Goal: Transaction & Acquisition: Purchase product/service

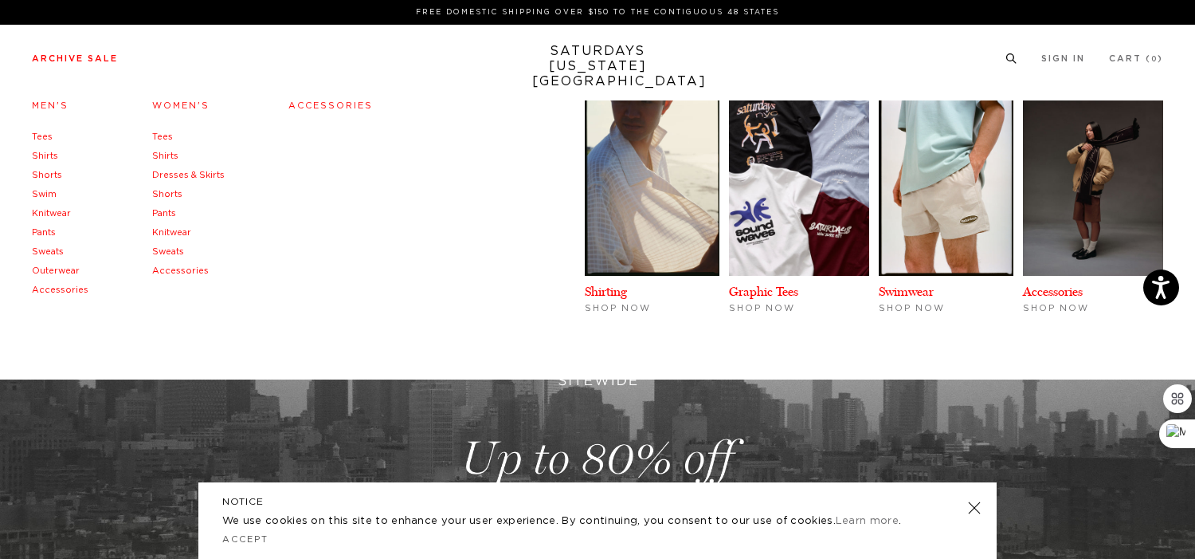
click at [174, 273] on link "Accessories" at bounding box center [180, 270] width 57 height 9
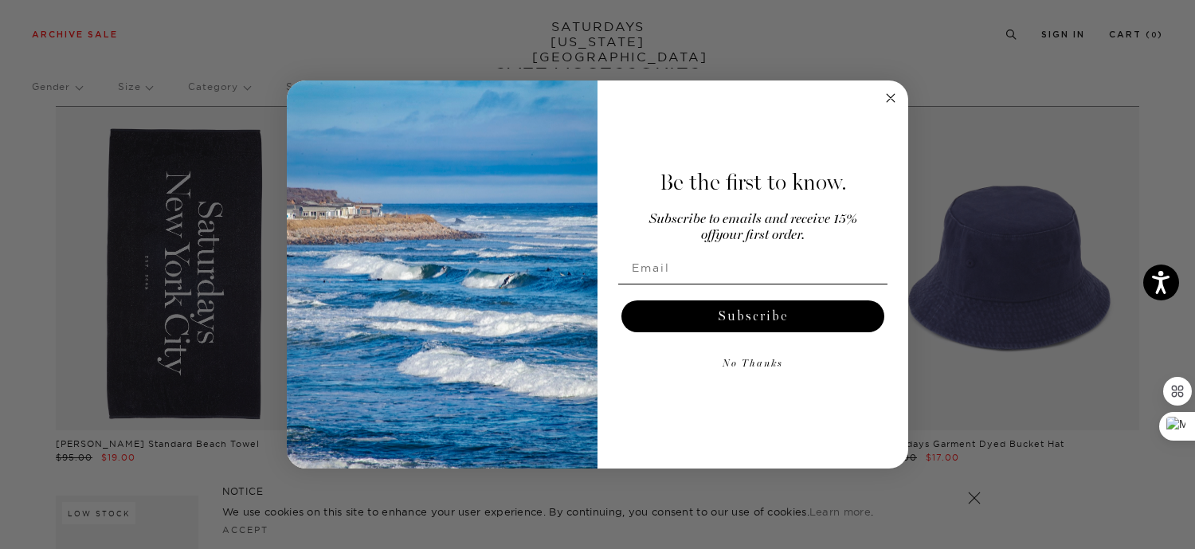
scroll to position [60, 0]
click at [887, 96] on circle "Close dialog" at bounding box center [891, 97] width 18 height 18
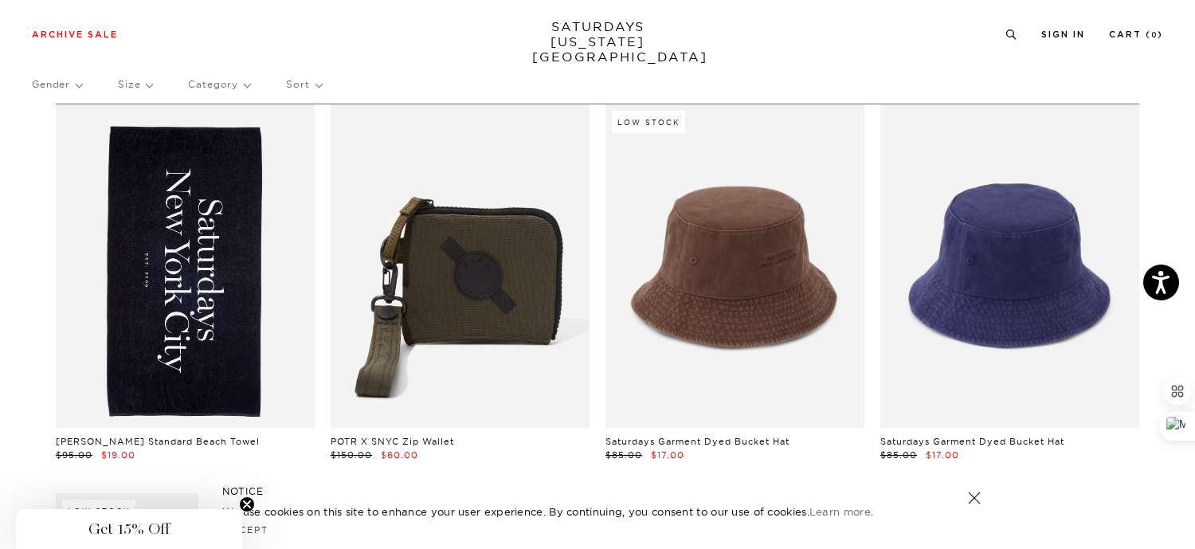
click at [618, 33] on link "SATURDAYS NEW YORK CITY" at bounding box center [597, 41] width 131 height 45
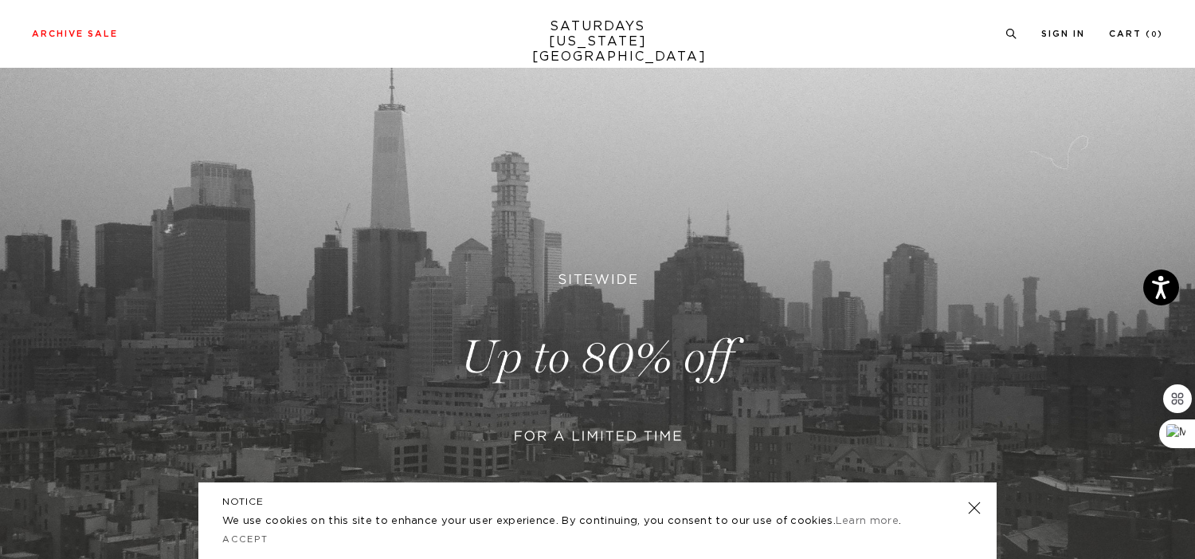
scroll to position [135, 0]
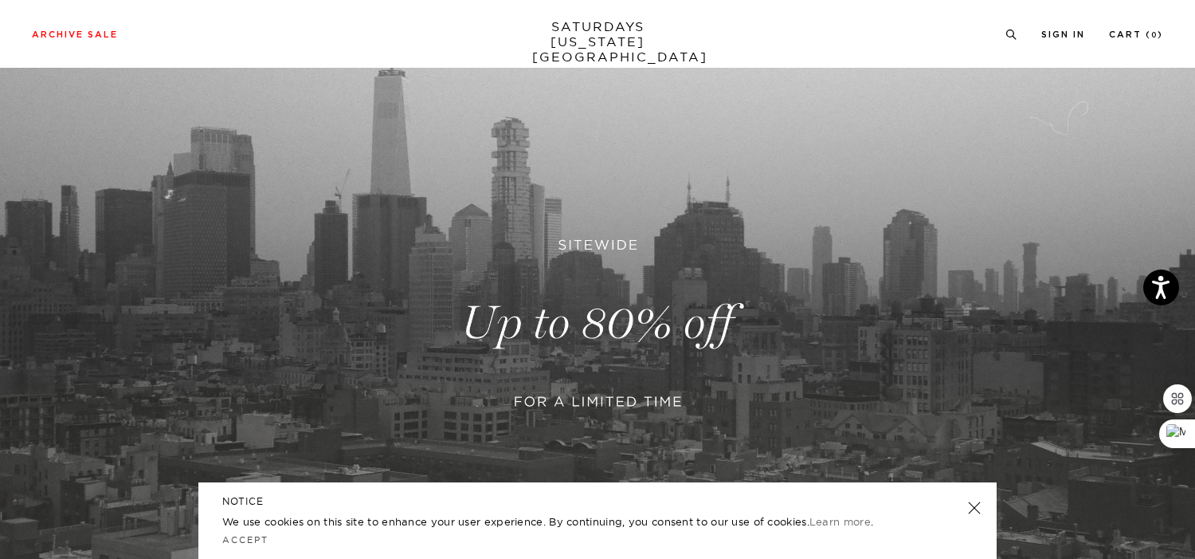
click at [975, 512] on link at bounding box center [974, 507] width 22 height 22
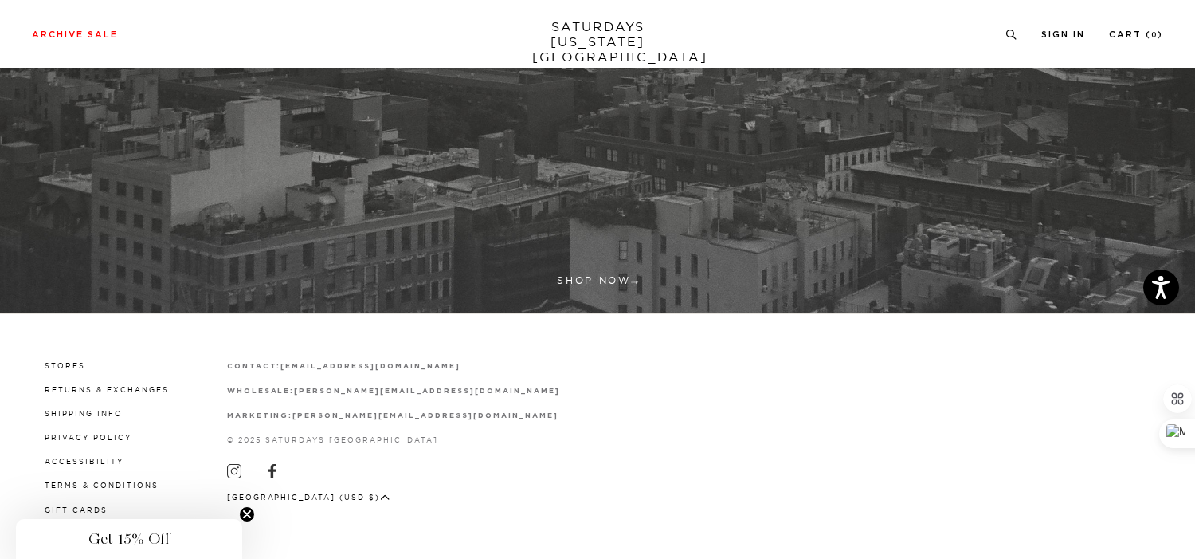
scroll to position [508, 0]
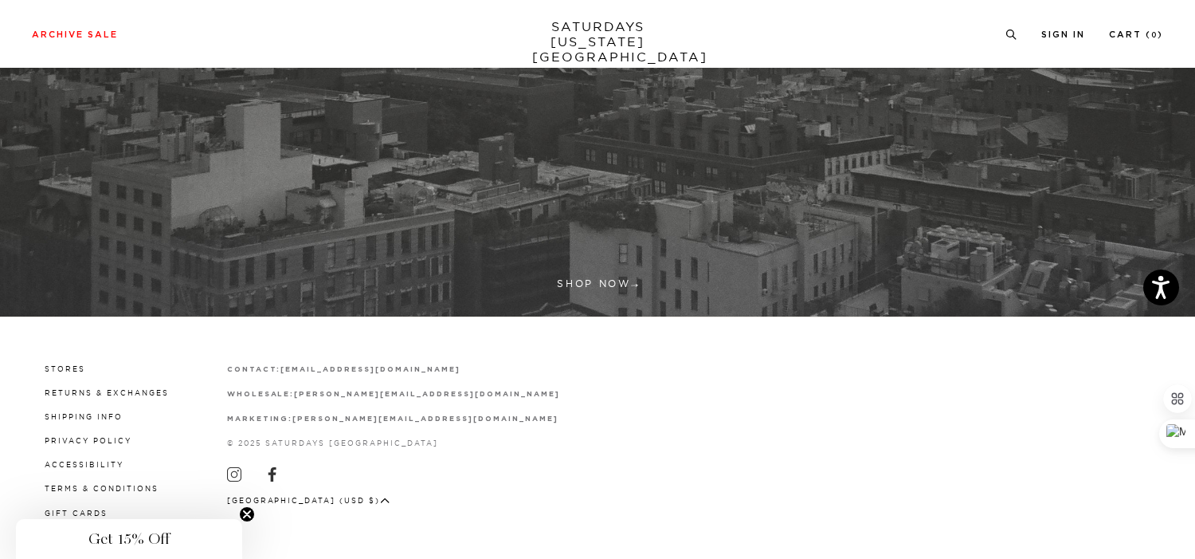
click at [577, 26] on link "SATURDAYS NEW YORK CITY" at bounding box center [597, 41] width 131 height 45
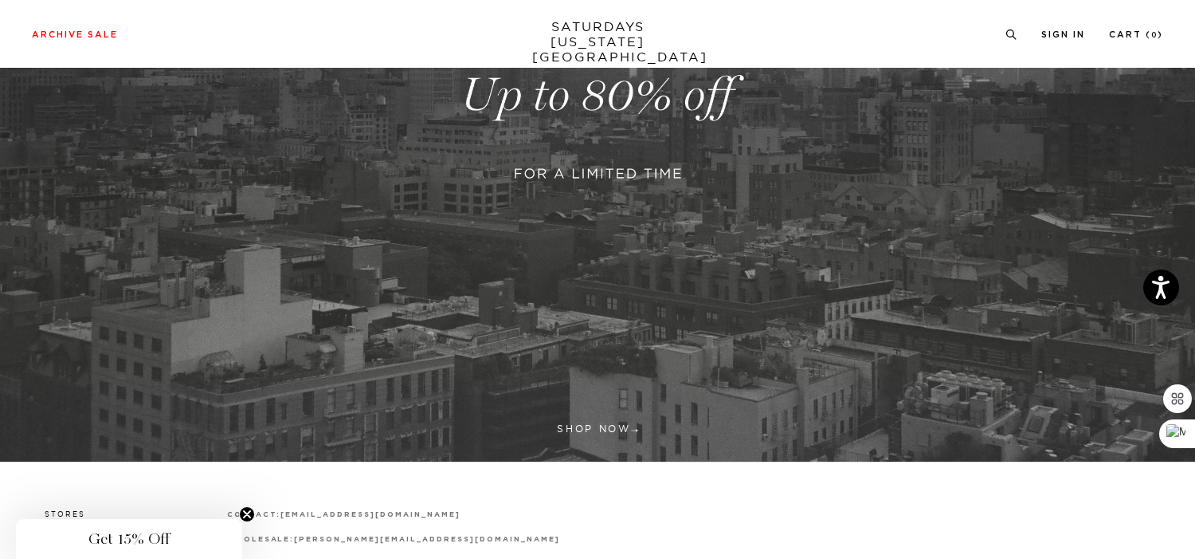
scroll to position [319, 0]
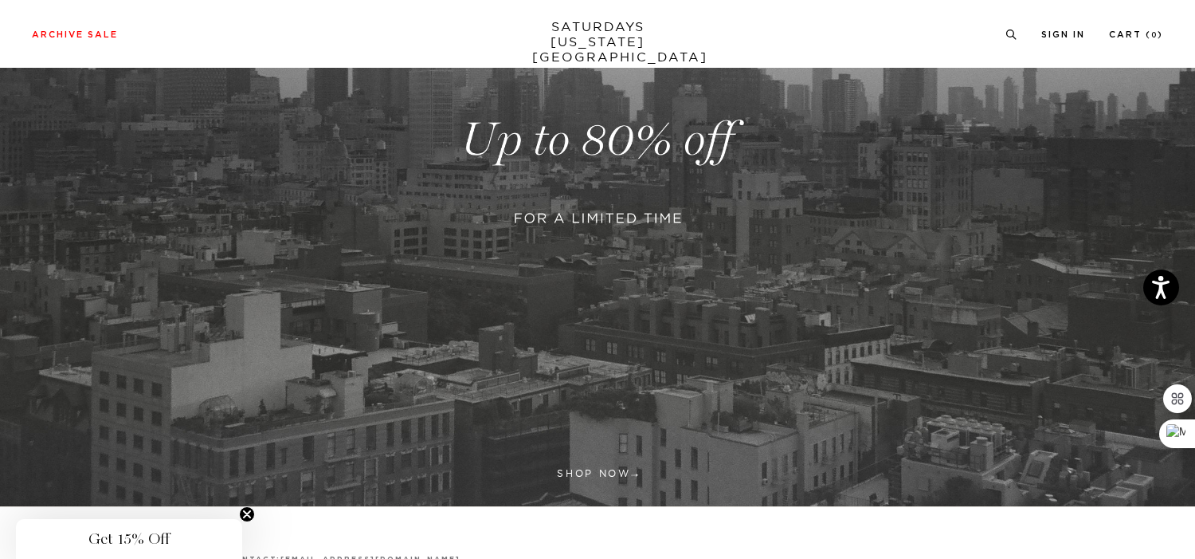
click at [669, 222] on link at bounding box center [597, 139] width 1195 height 731
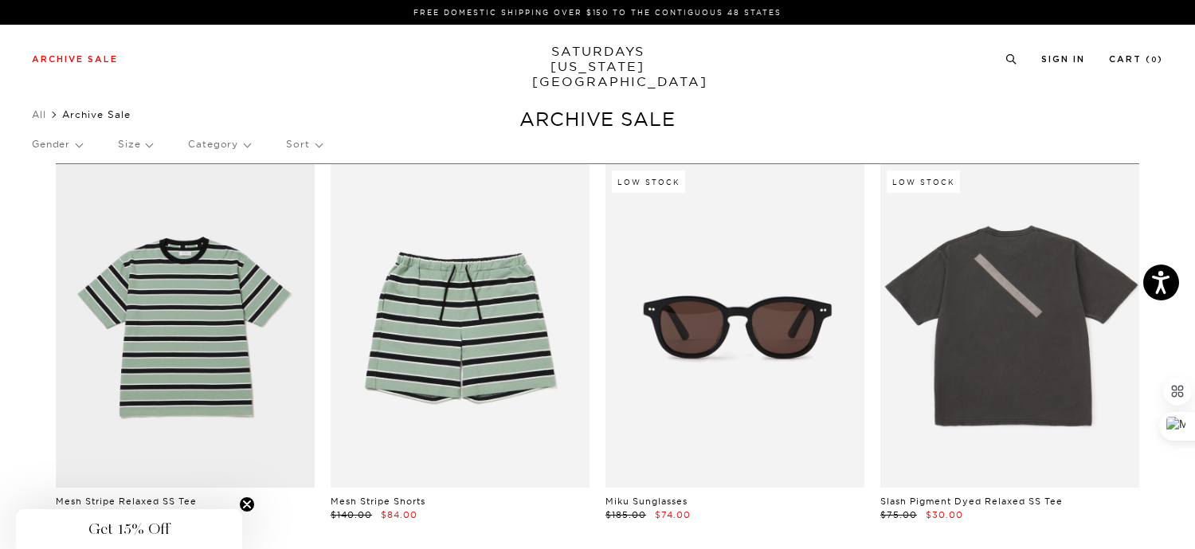
click at [231, 148] on p "Category" at bounding box center [219, 144] width 62 height 37
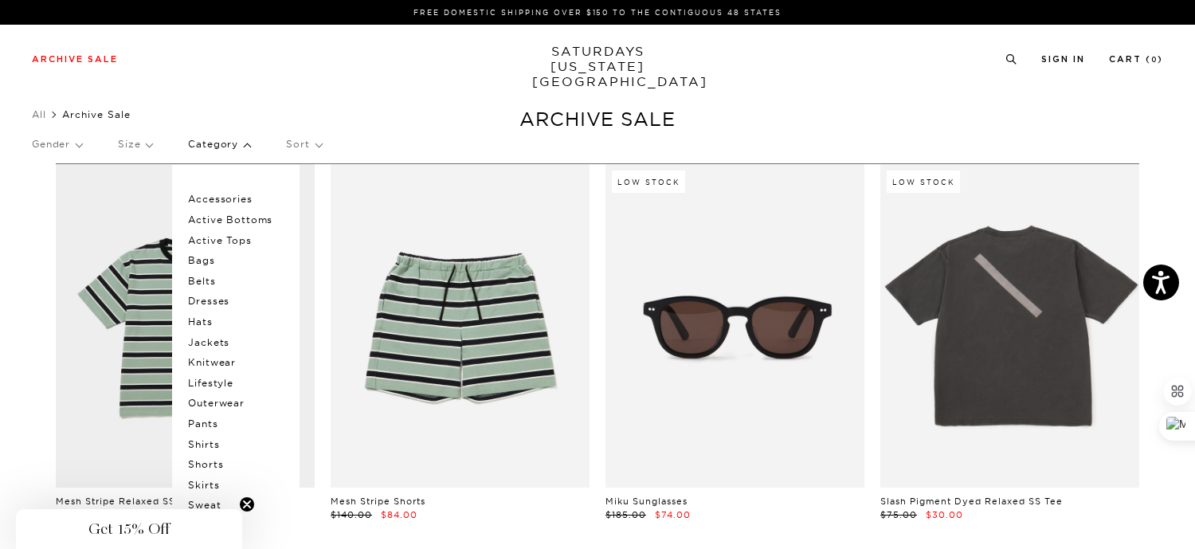
click at [231, 148] on p "Category" at bounding box center [219, 144] width 62 height 37
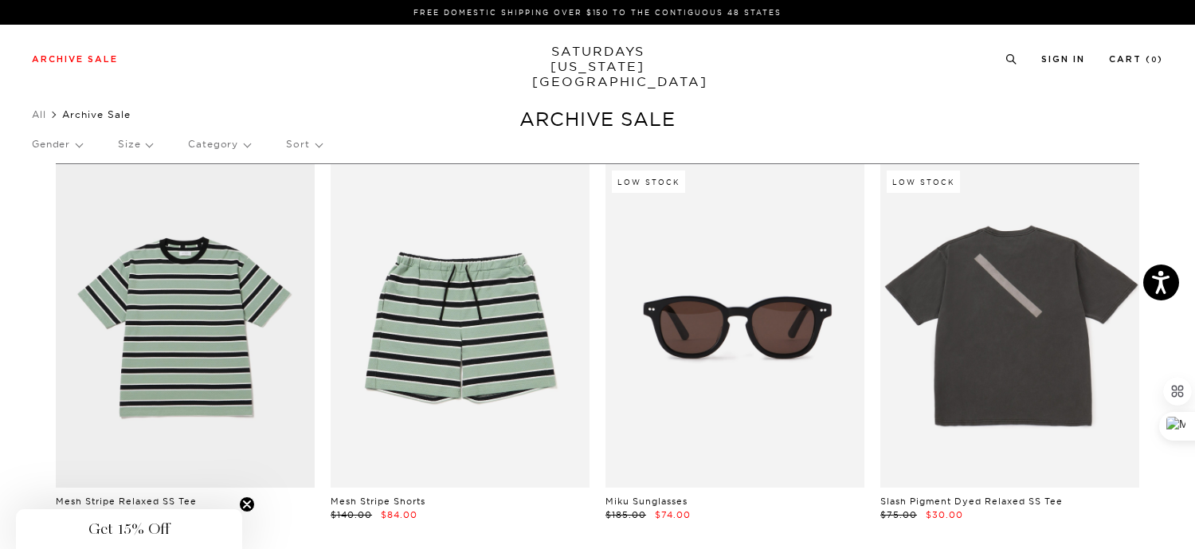
click at [69, 147] on p "Gender" at bounding box center [57, 144] width 50 height 37
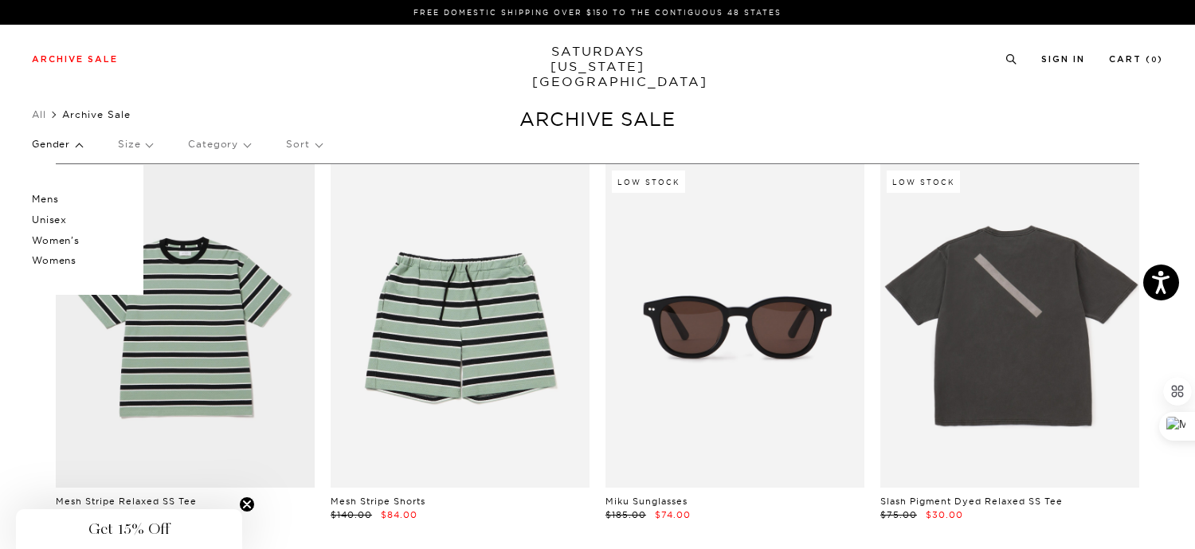
click at [67, 262] on p "Womens" at bounding box center [80, 260] width 96 height 21
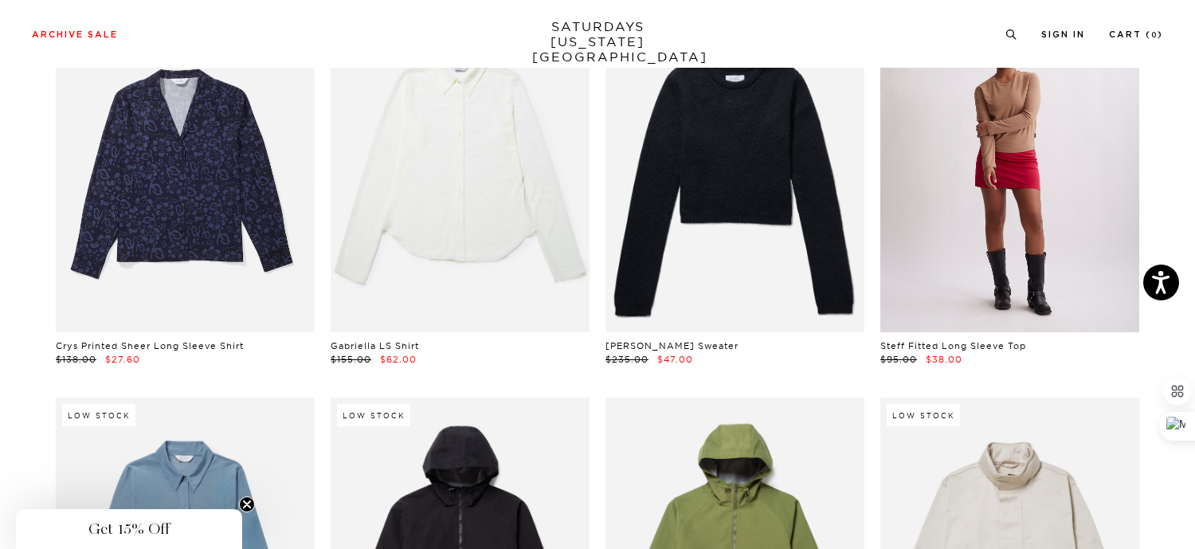
scroll to position [234, 2]
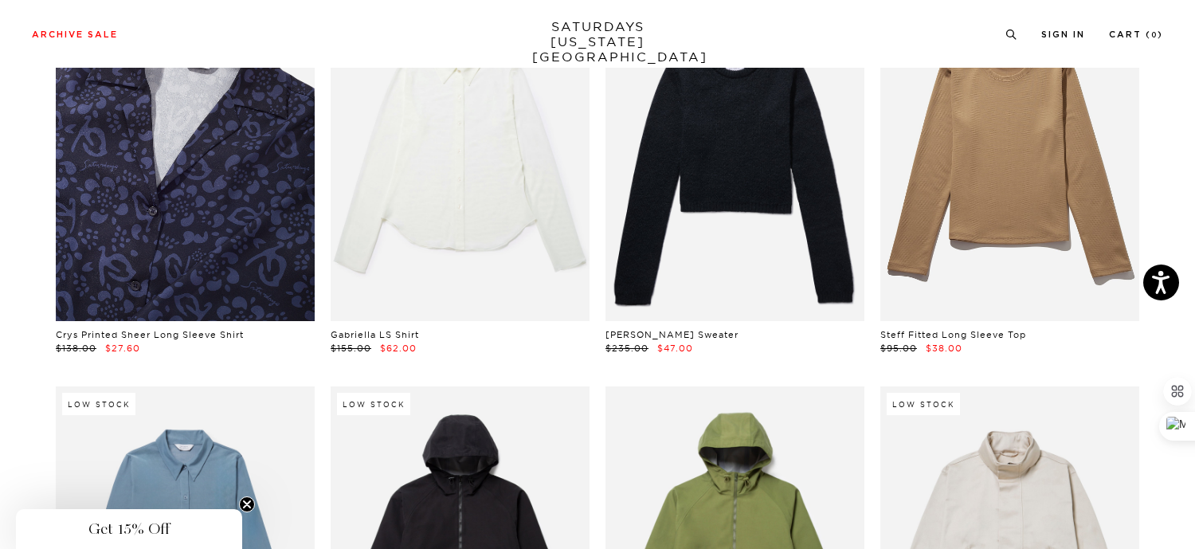
click at [249, 232] on link at bounding box center [185, 160] width 259 height 324
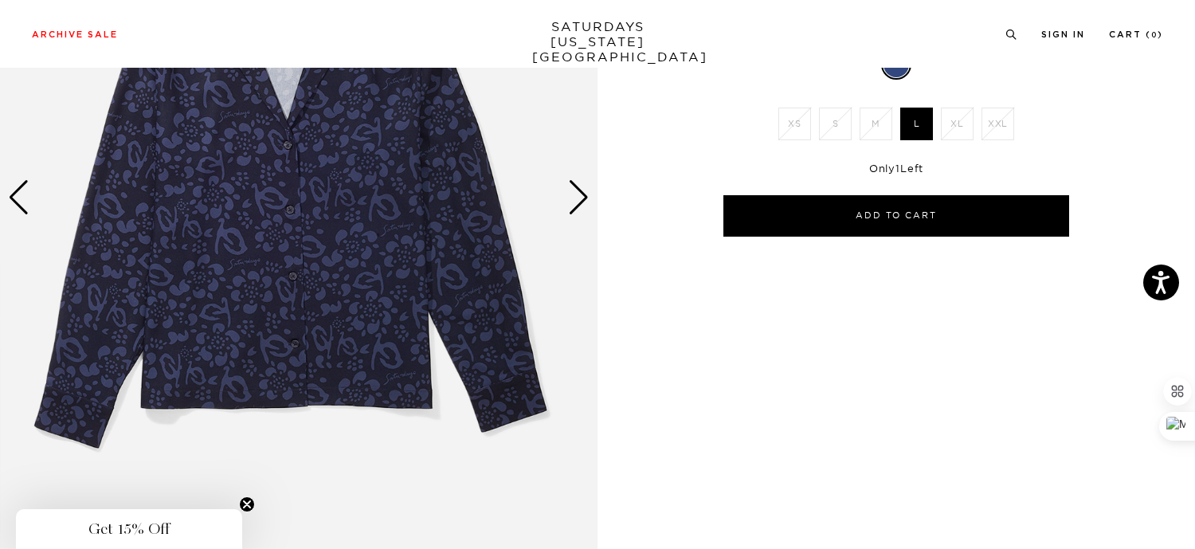
scroll to position [203, 0]
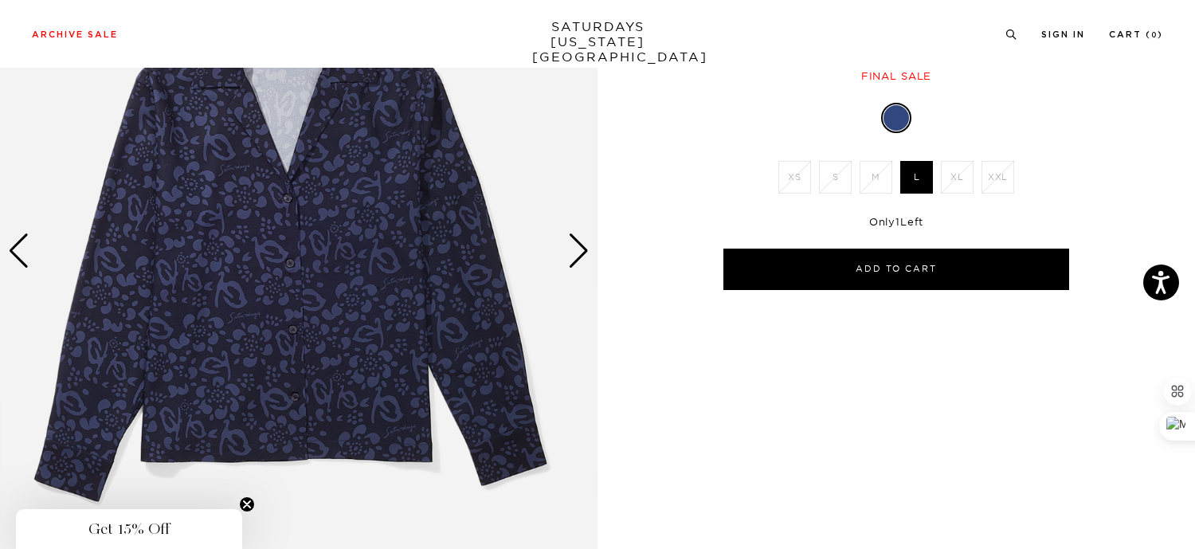
click at [572, 250] on div "Next slide" at bounding box center [579, 250] width 22 height 35
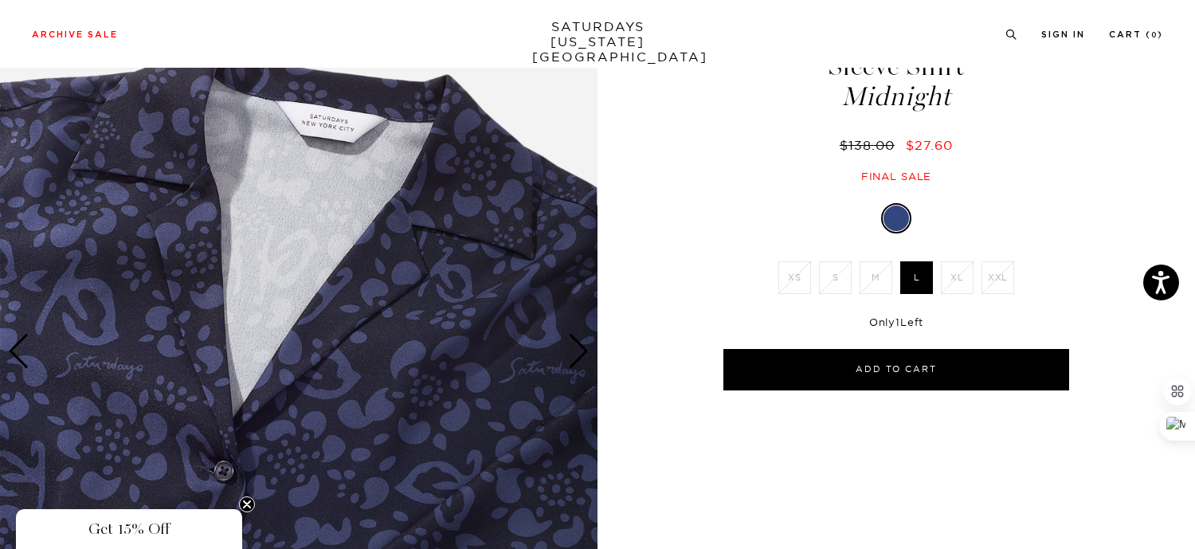
scroll to position [73, 0]
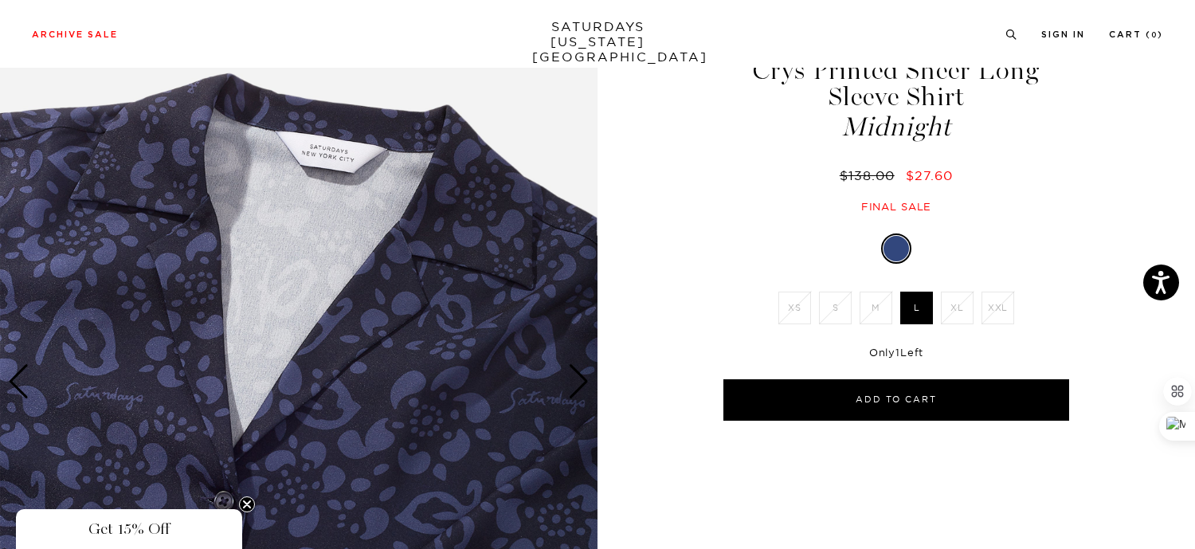
click at [587, 388] on div "Next slide" at bounding box center [579, 381] width 22 height 35
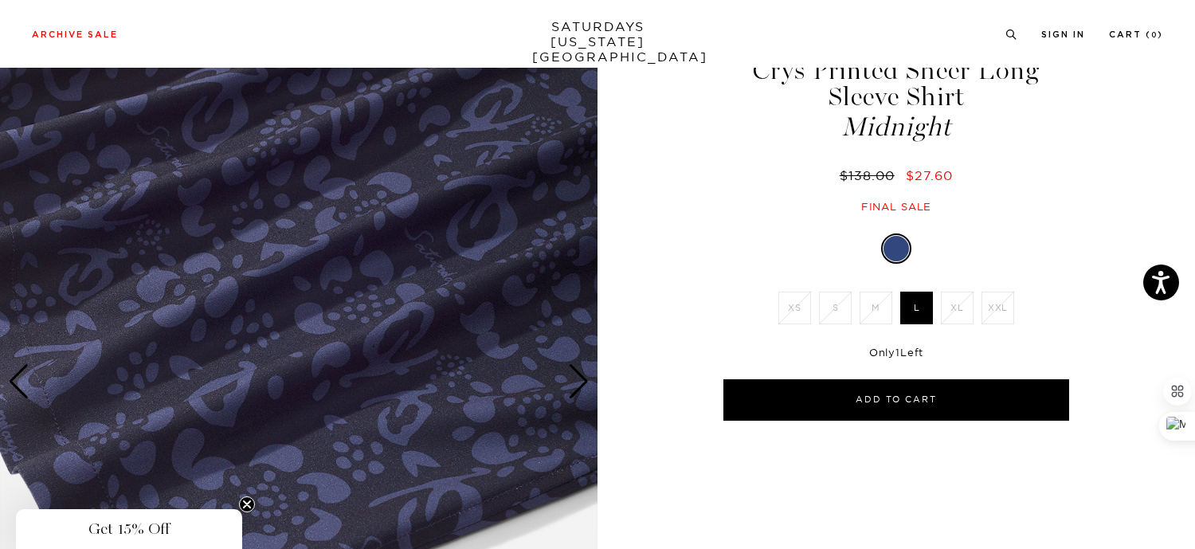
click at [587, 388] on div "Next slide" at bounding box center [579, 381] width 22 height 35
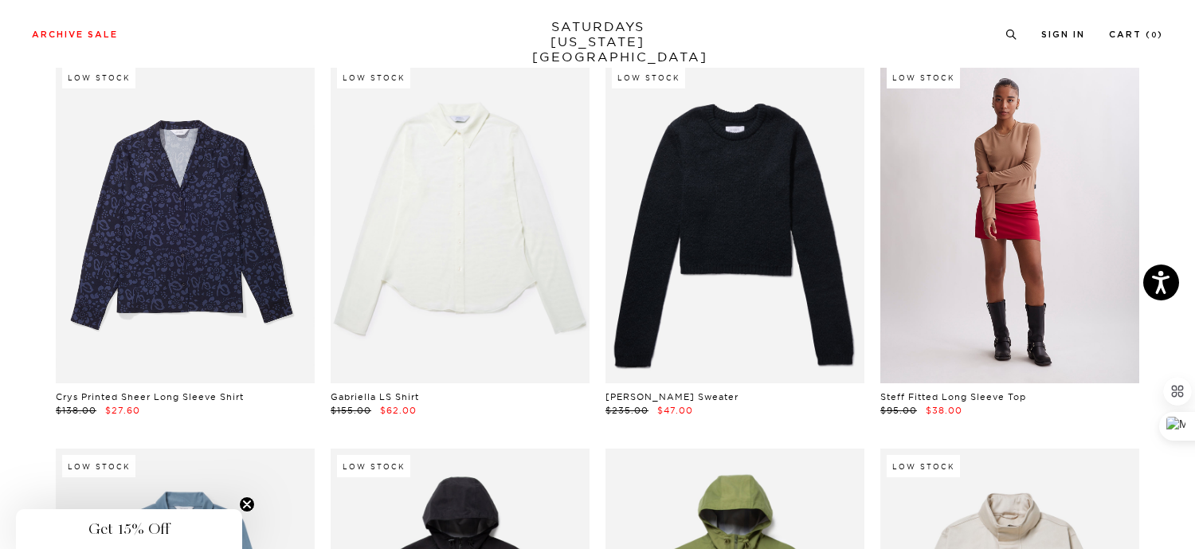
scroll to position [173, 1]
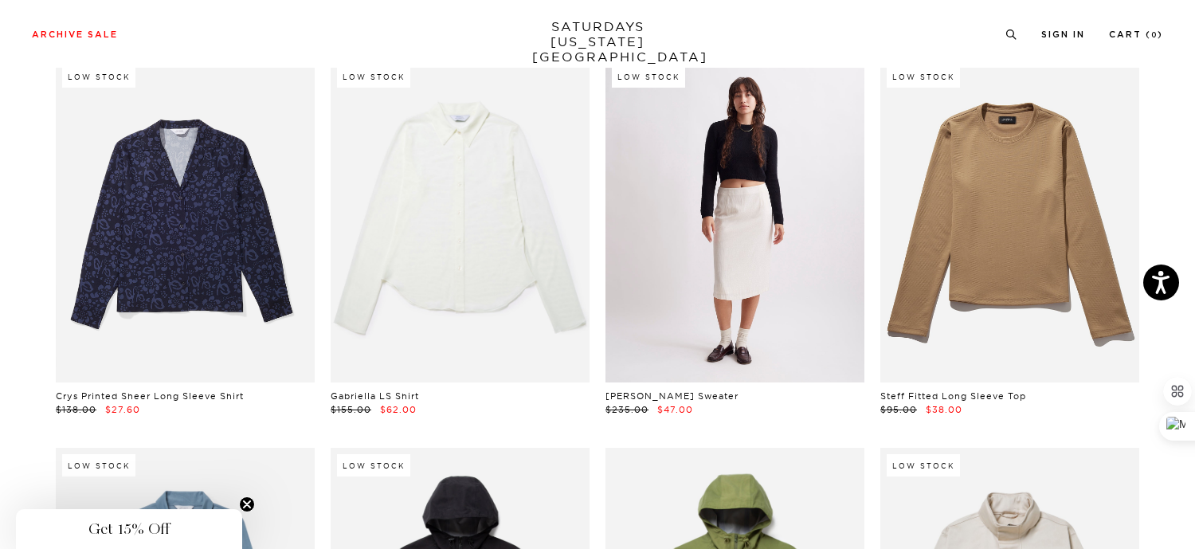
click at [768, 287] on link at bounding box center [735, 221] width 259 height 324
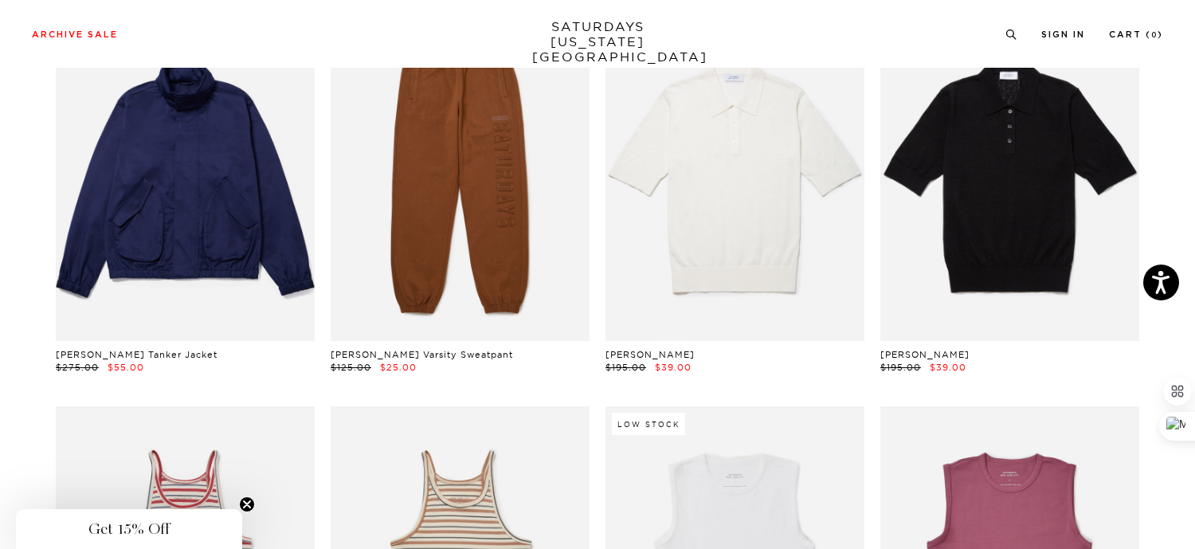
scroll to position [928, 0]
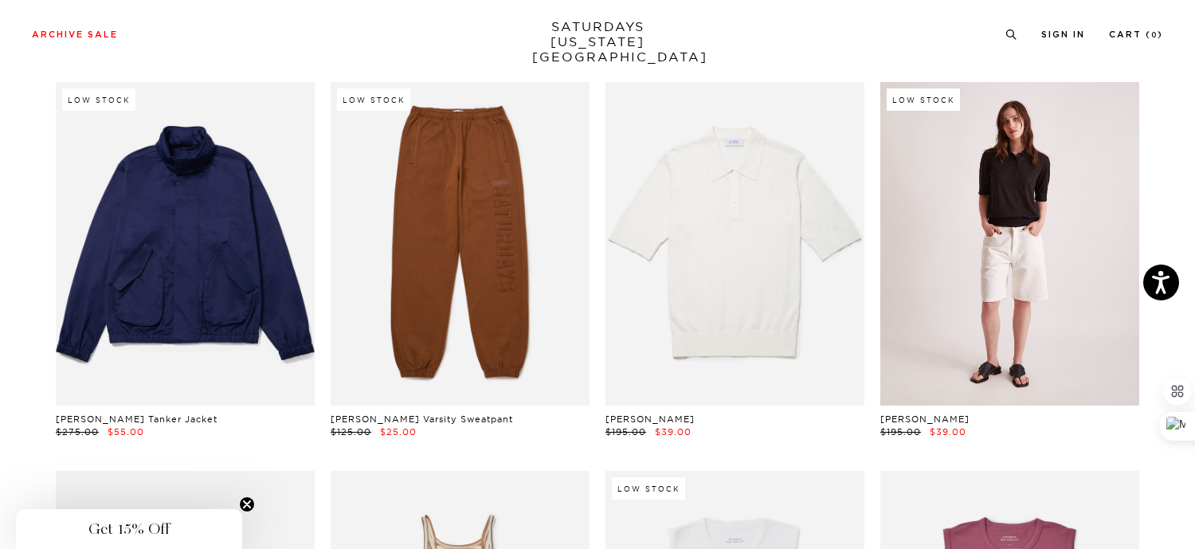
click at [1038, 296] on link at bounding box center [1009, 244] width 259 height 324
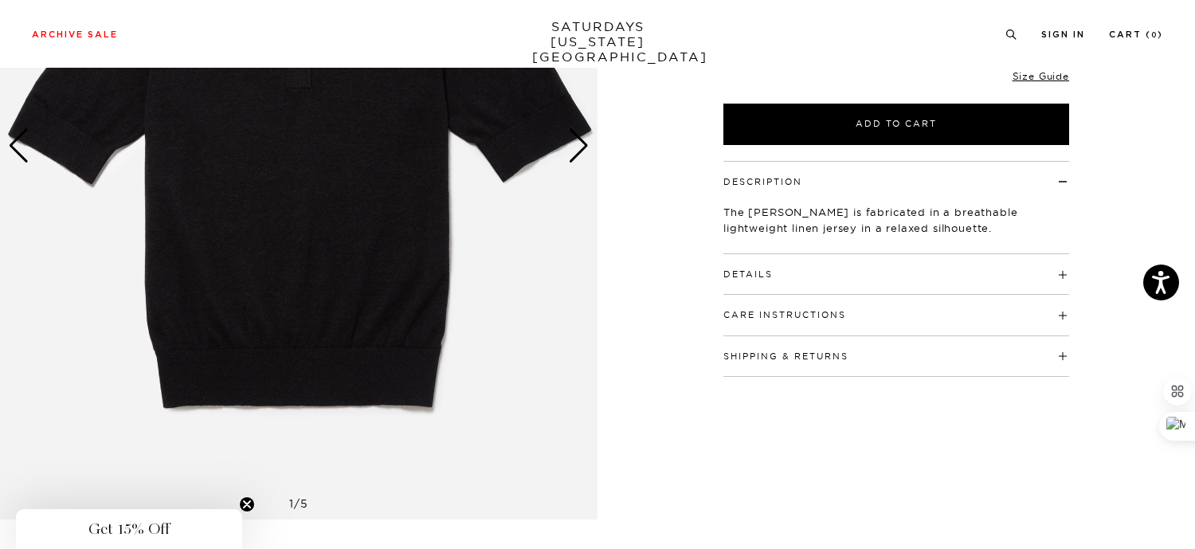
scroll to position [305, 0]
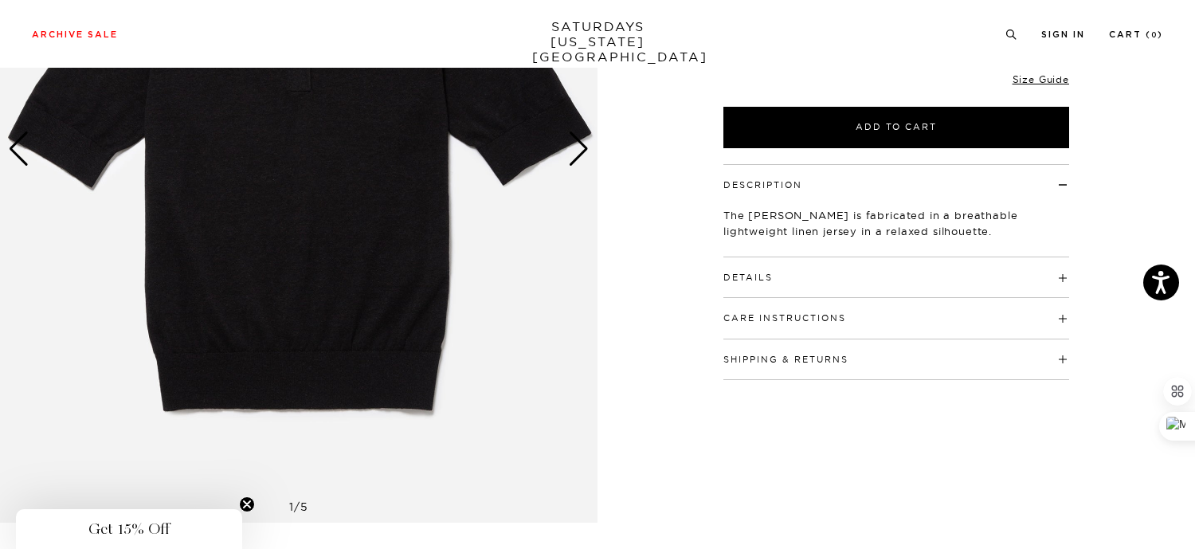
click at [792, 285] on div "Details 70% Linen, 30% Silk Luxurious lightweight jersey fabrication Convertibl…" at bounding box center [897, 277] width 346 height 41
click at [747, 273] on button "Details" at bounding box center [748, 277] width 49 height 9
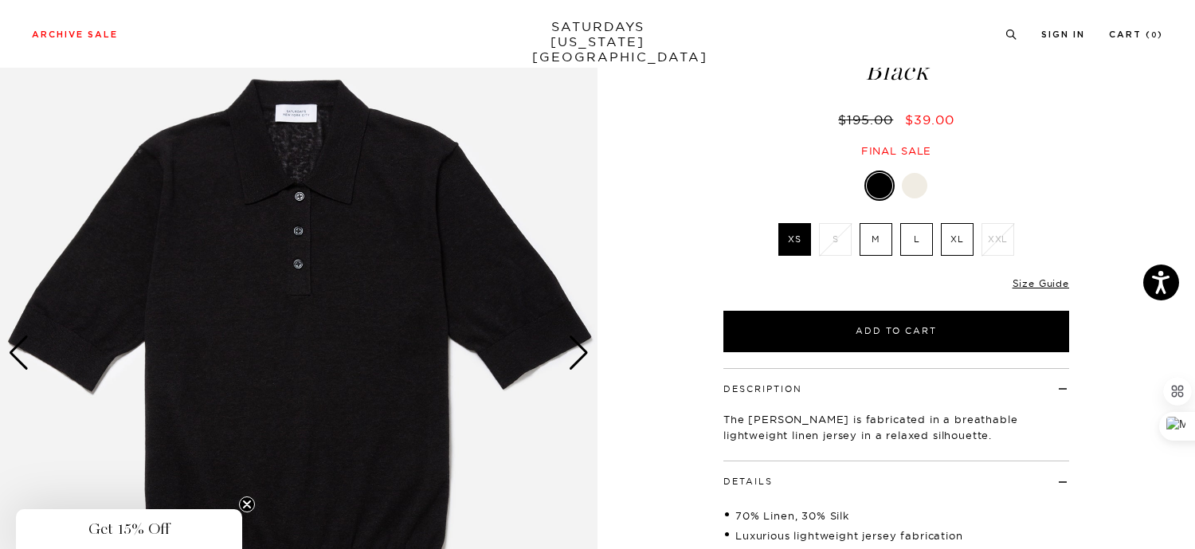
scroll to position [97, 0]
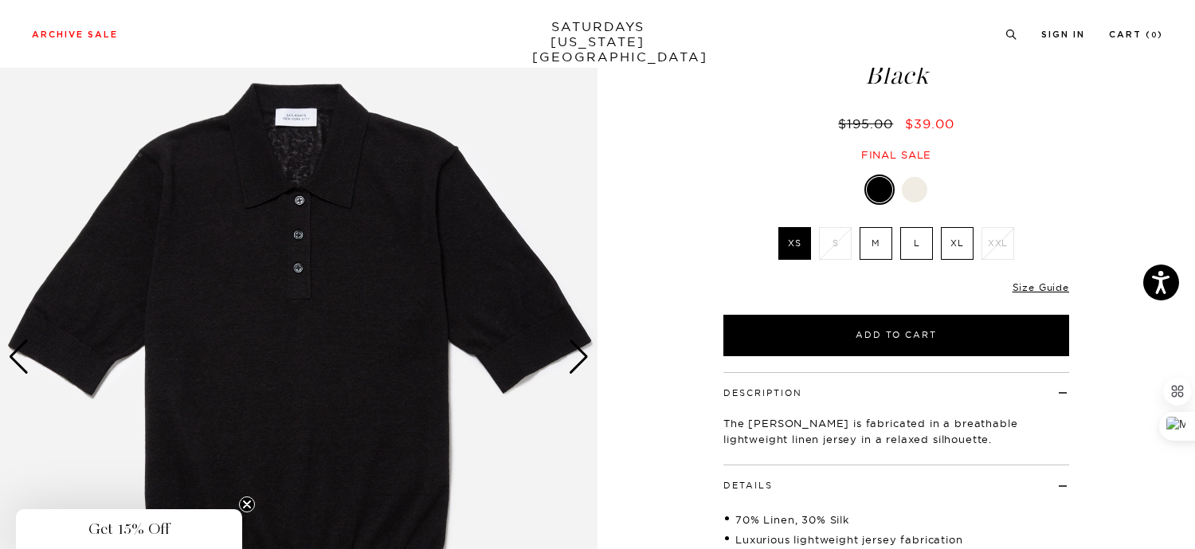
click at [580, 351] on div "Next slide" at bounding box center [579, 356] width 22 height 35
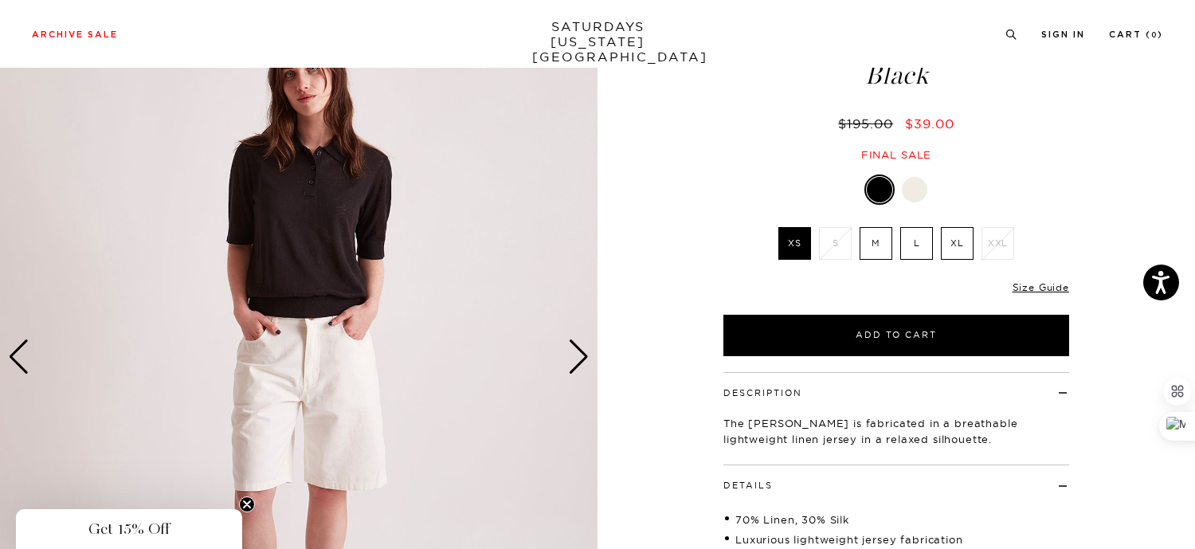
click at [580, 351] on div "Next slide" at bounding box center [579, 356] width 22 height 35
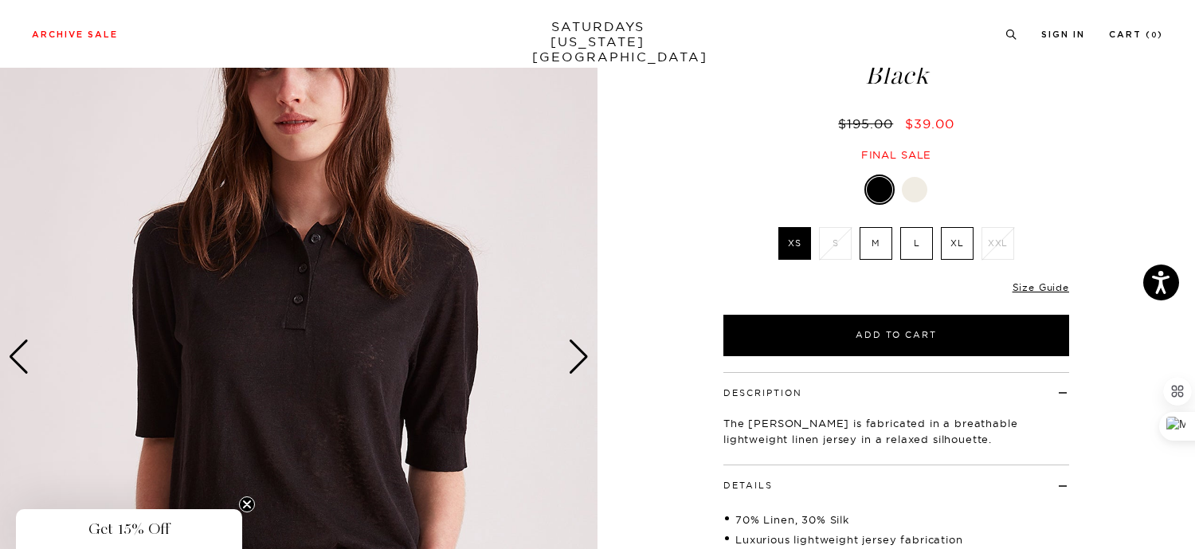
click at [580, 351] on div "Next slide" at bounding box center [579, 356] width 22 height 35
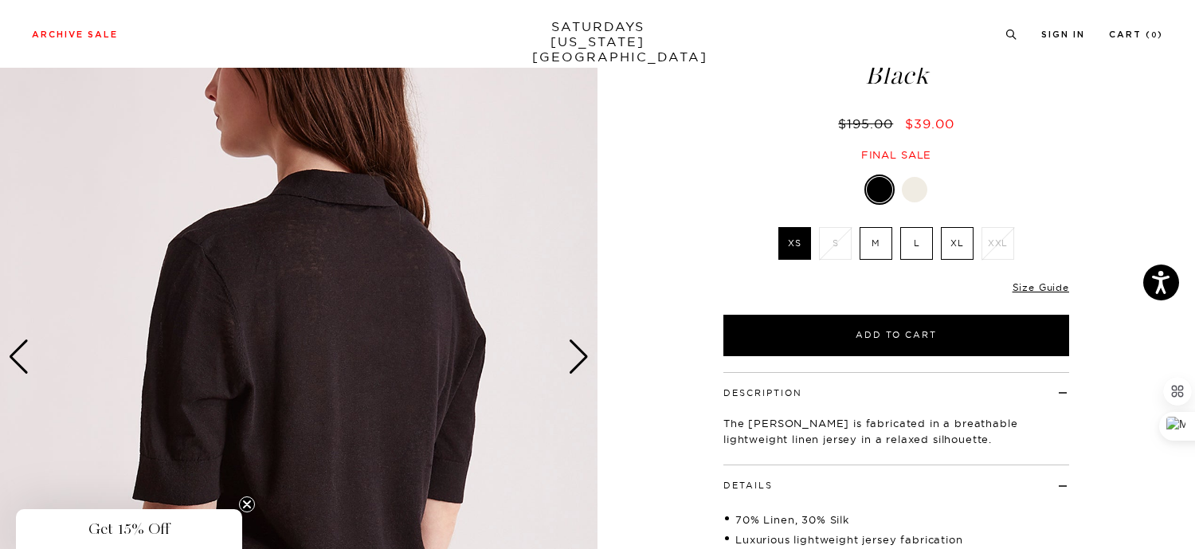
click at [580, 351] on div "Next slide" at bounding box center [579, 356] width 22 height 35
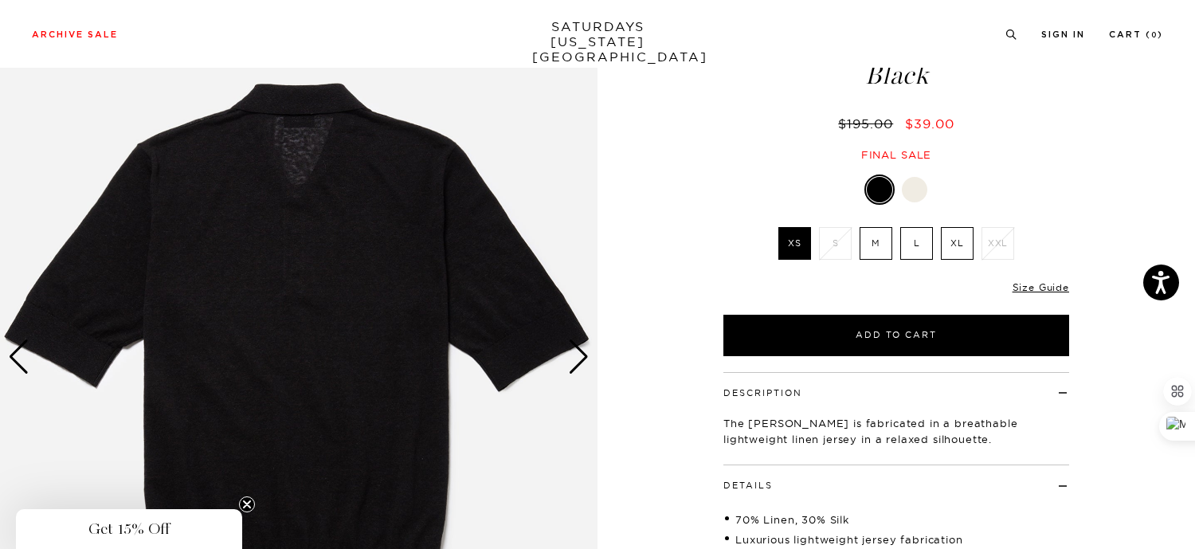
click at [580, 351] on div "Next slide" at bounding box center [579, 356] width 22 height 35
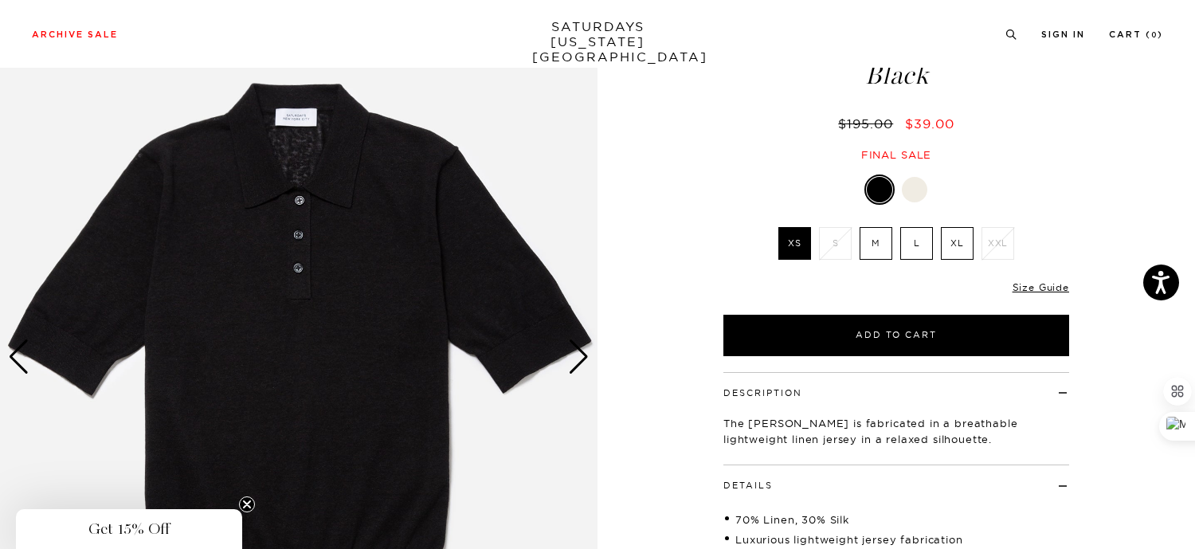
click at [580, 351] on div "Next slide" at bounding box center [579, 356] width 22 height 35
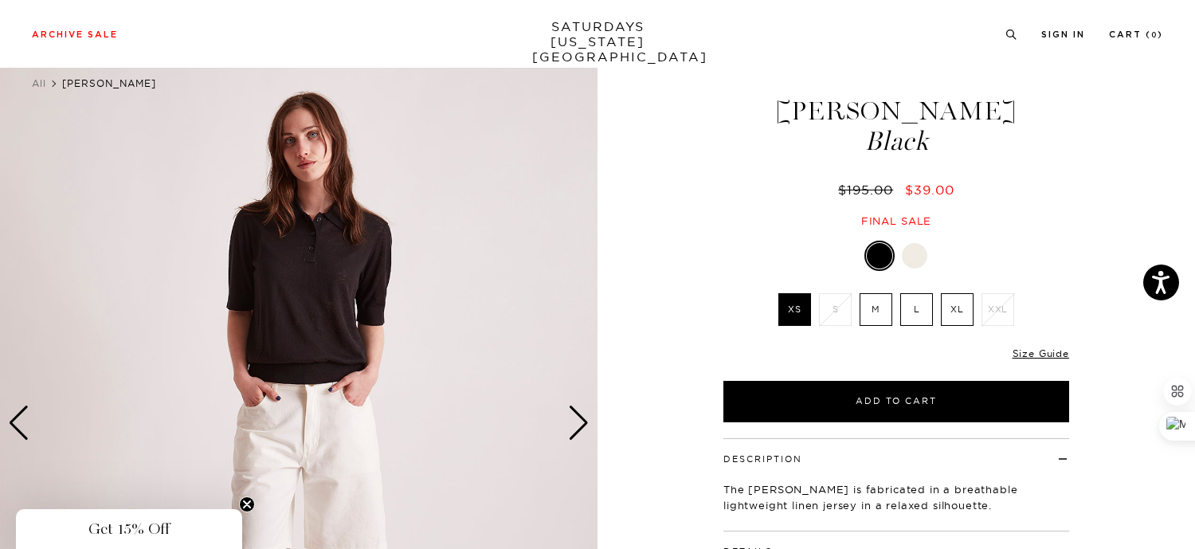
scroll to position [37, 0]
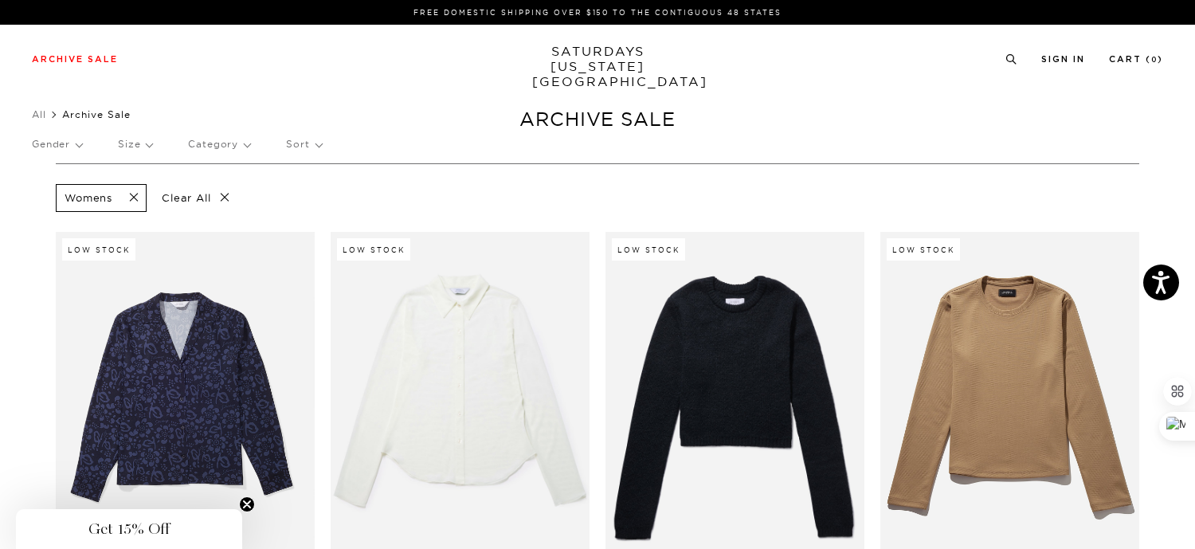
click at [57, 137] on p "Gender" at bounding box center [57, 144] width 50 height 37
drag, startPoint x: 66, startPoint y: 241, endPoint x: 427, endPoint y: 272, distance: 362.3
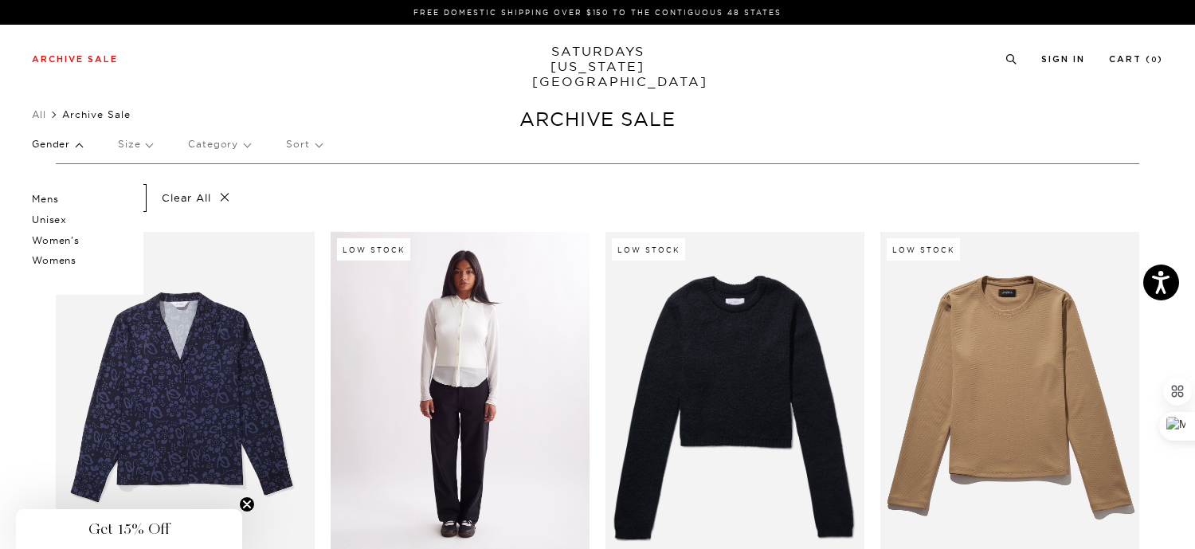
click at [66, 241] on p "Women's" at bounding box center [80, 240] width 96 height 21
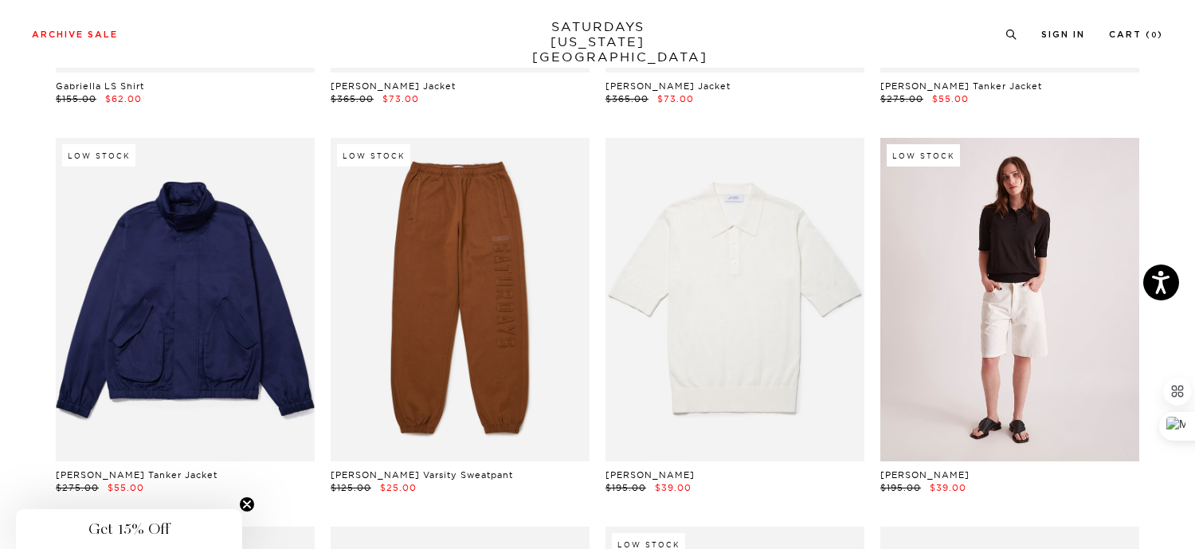
scroll to position [931, 10]
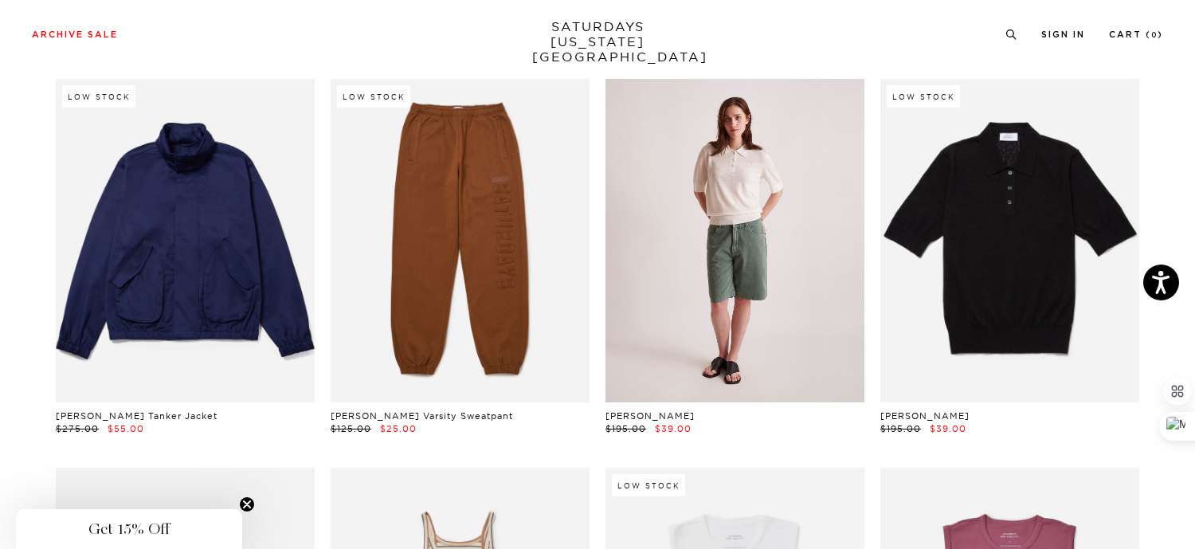
click at [752, 312] on link at bounding box center [735, 241] width 259 height 324
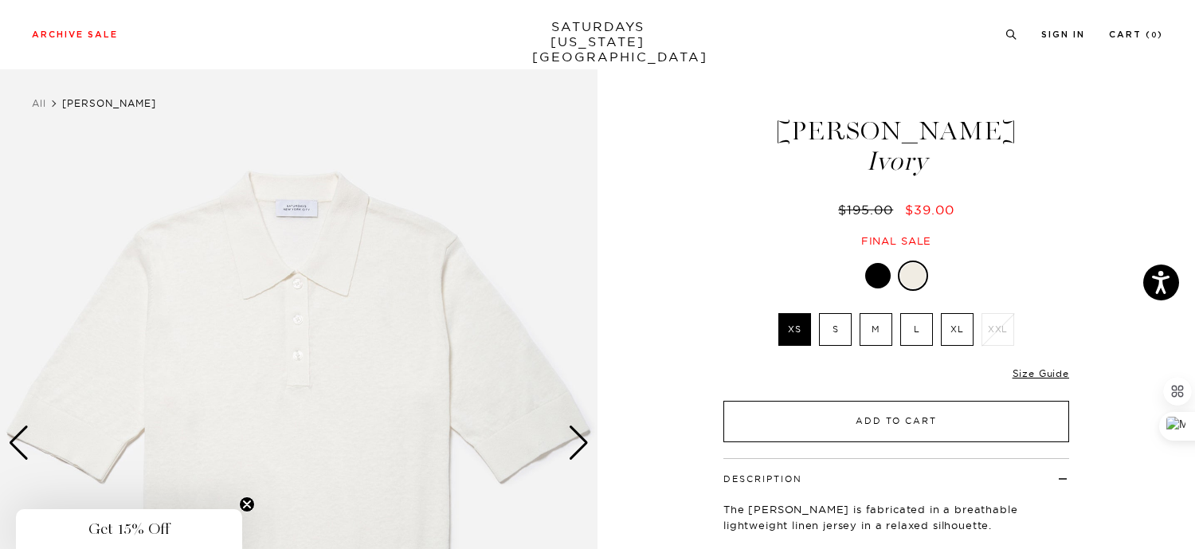
scroll to position [0, 1]
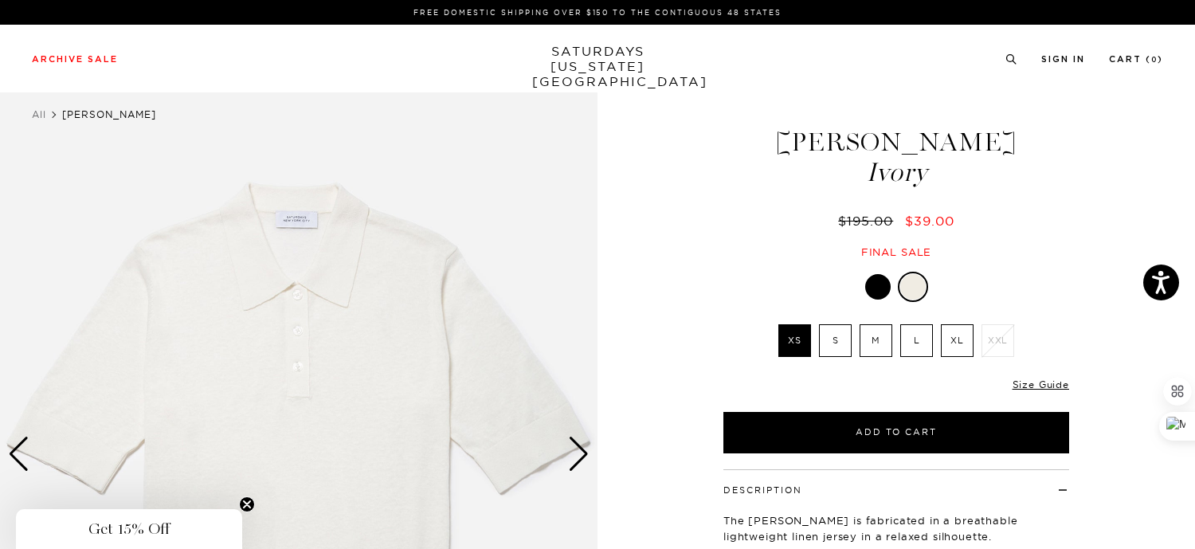
click at [879, 284] on div at bounding box center [877, 286] width 25 height 25
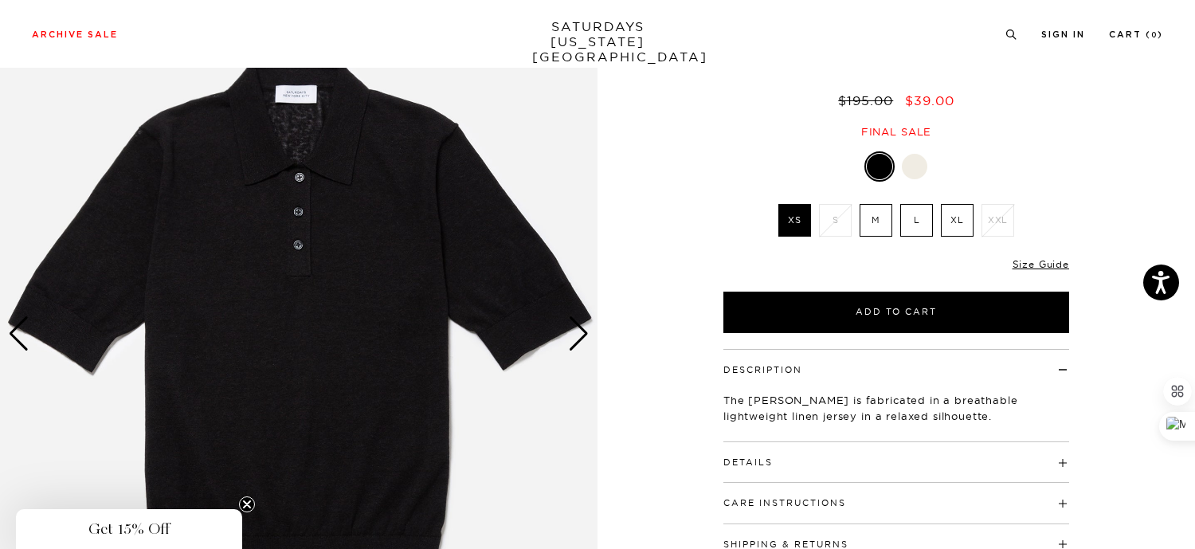
scroll to position [131, 0]
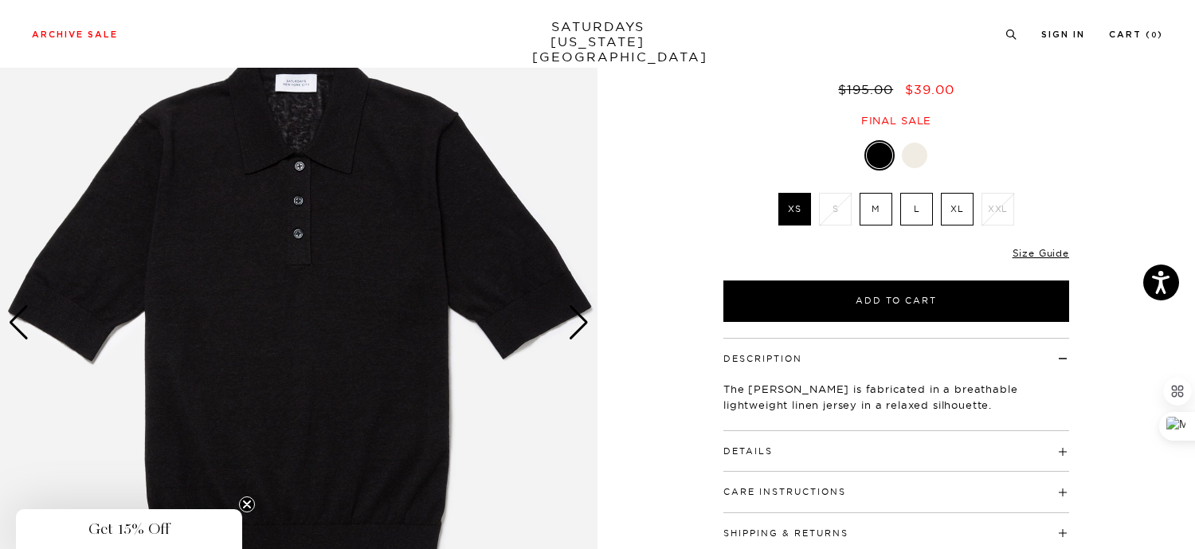
click at [579, 321] on div "Next slide" at bounding box center [579, 322] width 22 height 35
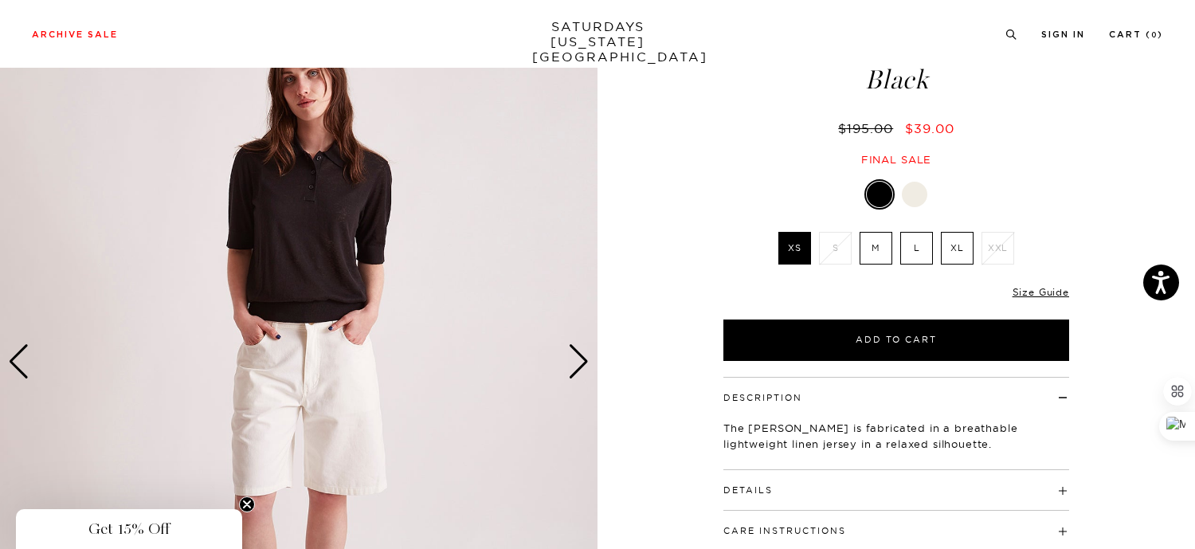
scroll to position [78, 0]
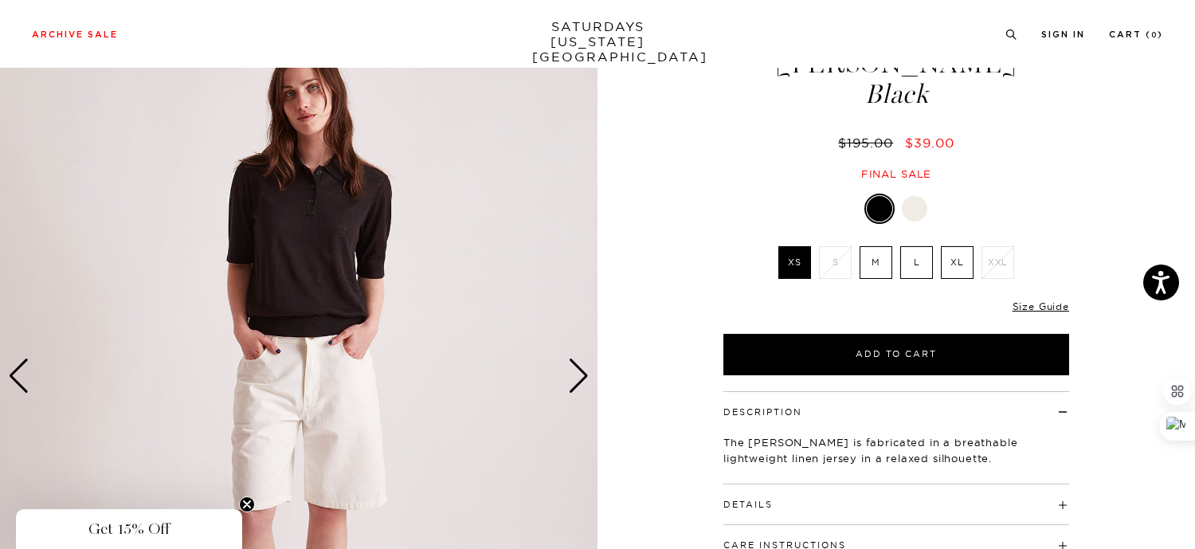
click at [877, 266] on label "M" at bounding box center [876, 262] width 33 height 33
click at [0, 0] on input "M" at bounding box center [0, 0] width 0 height 0
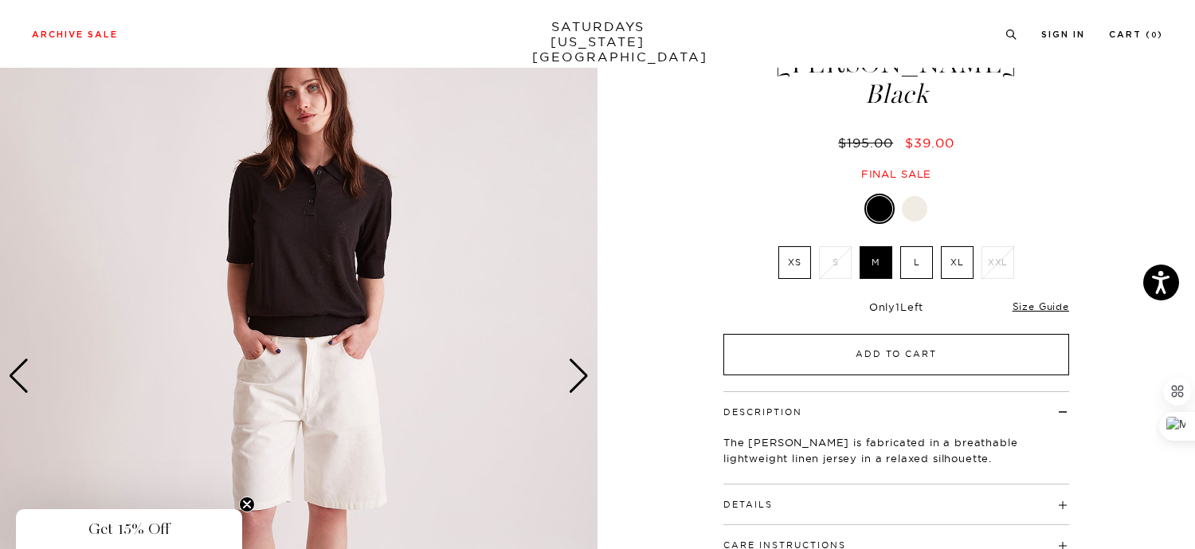
click at [928, 346] on button "Add to Cart" at bounding box center [897, 354] width 346 height 41
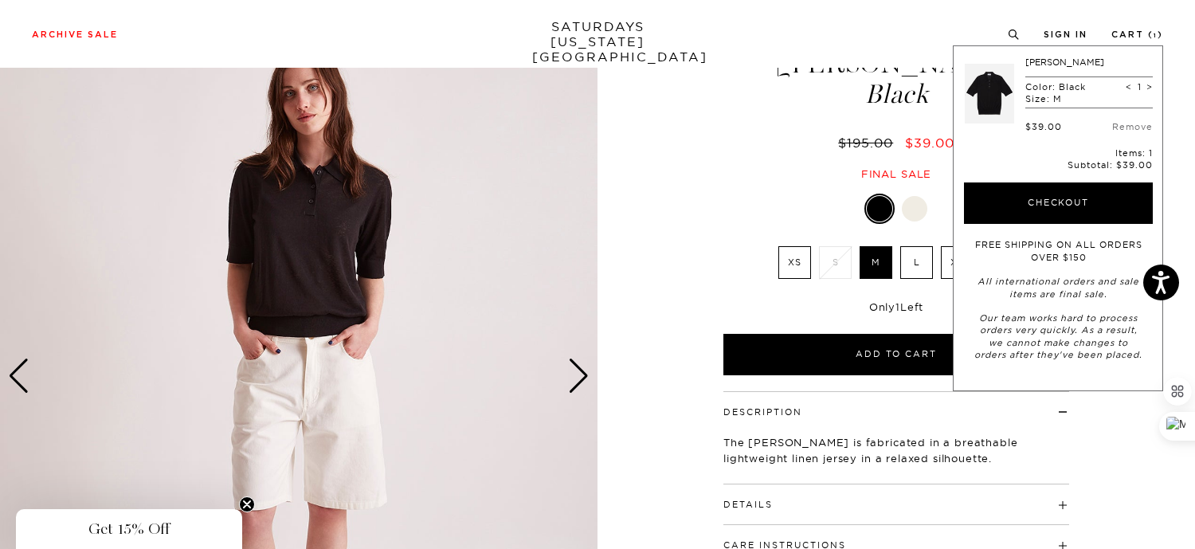
click at [771, 188] on div "Devin Polo Black $195.00 $39.00 Final sale Devin Polo Black $195.00 $39.00 Fina…" at bounding box center [896, 375] width 398 height 747
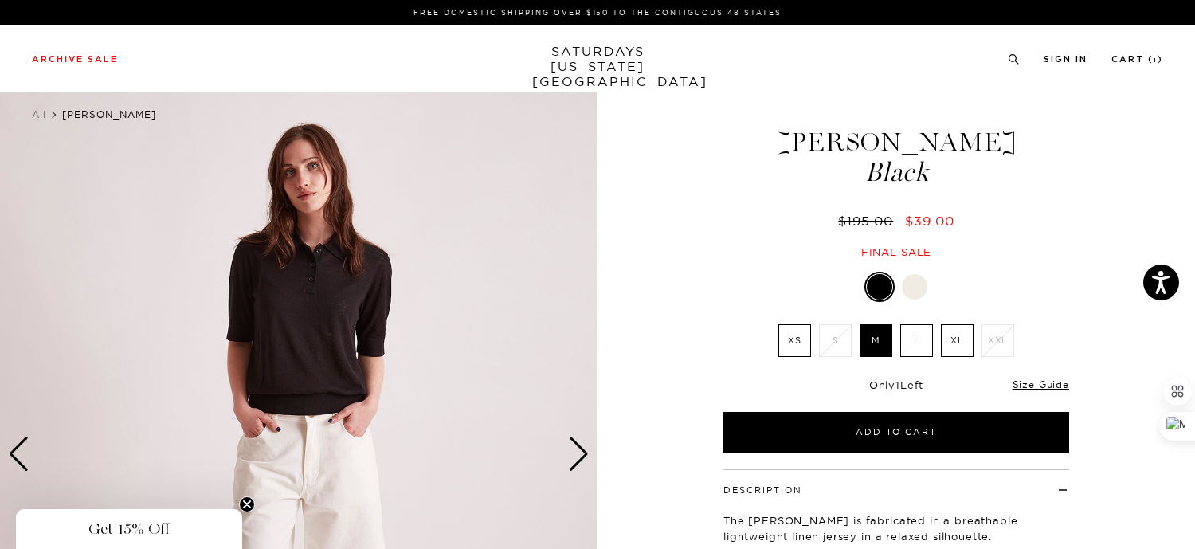
scroll to position [0, 7]
click at [912, 342] on label "L" at bounding box center [916, 340] width 33 height 33
click at [0, 0] on input "L" at bounding box center [0, 0] width 0 height 0
click at [953, 342] on label "XL" at bounding box center [957, 340] width 33 height 33
click at [0, 0] on input "XL" at bounding box center [0, 0] width 0 height 0
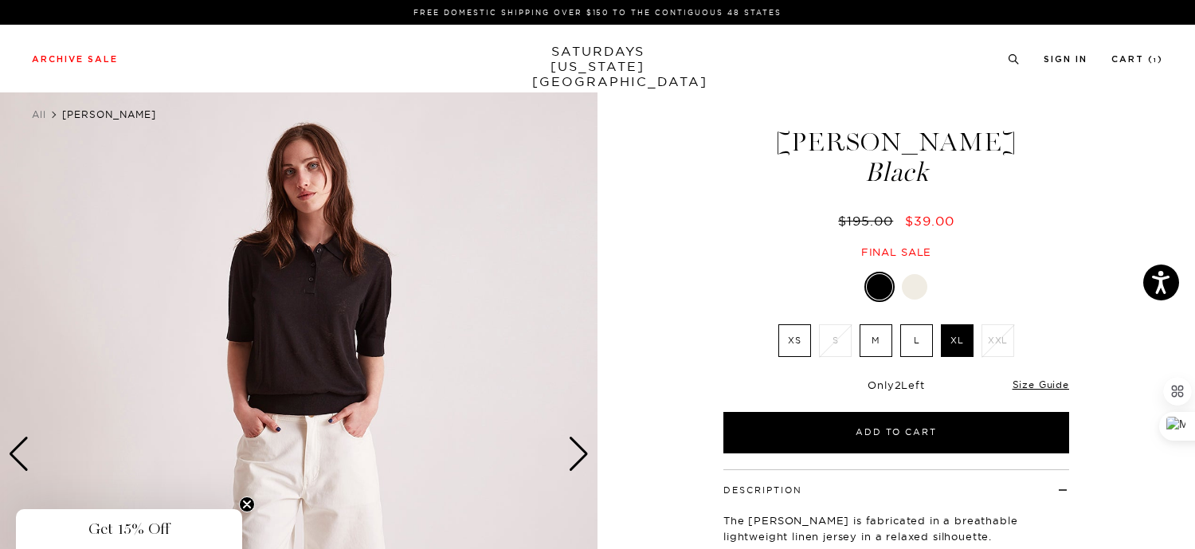
click at [778, 338] on label "XS" at bounding box center [794, 340] width 33 height 33
click at [0, 0] on input "XS" at bounding box center [0, 0] width 0 height 0
click at [877, 334] on label "M" at bounding box center [876, 340] width 33 height 33
click at [0, 0] on input "M" at bounding box center [0, 0] width 0 height 0
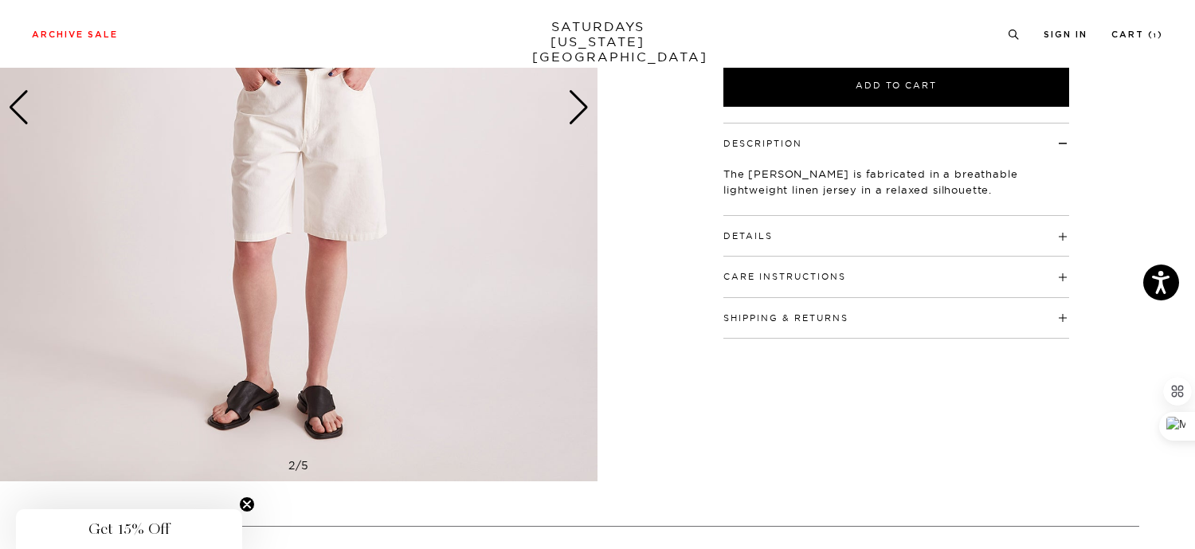
scroll to position [375, 7]
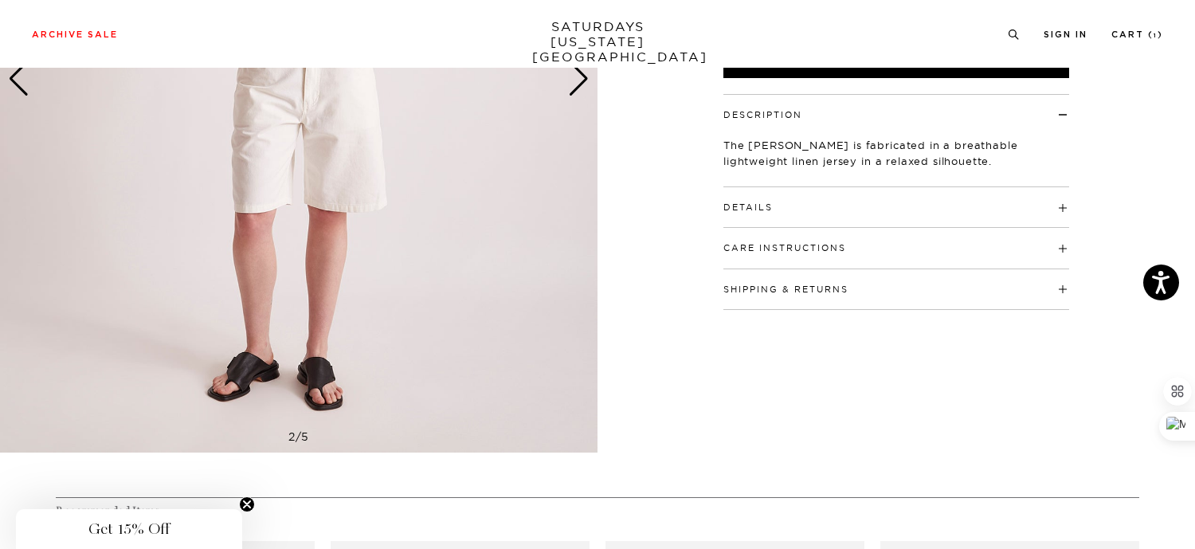
click at [839, 251] on button "Care Instructions" at bounding box center [785, 248] width 123 height 9
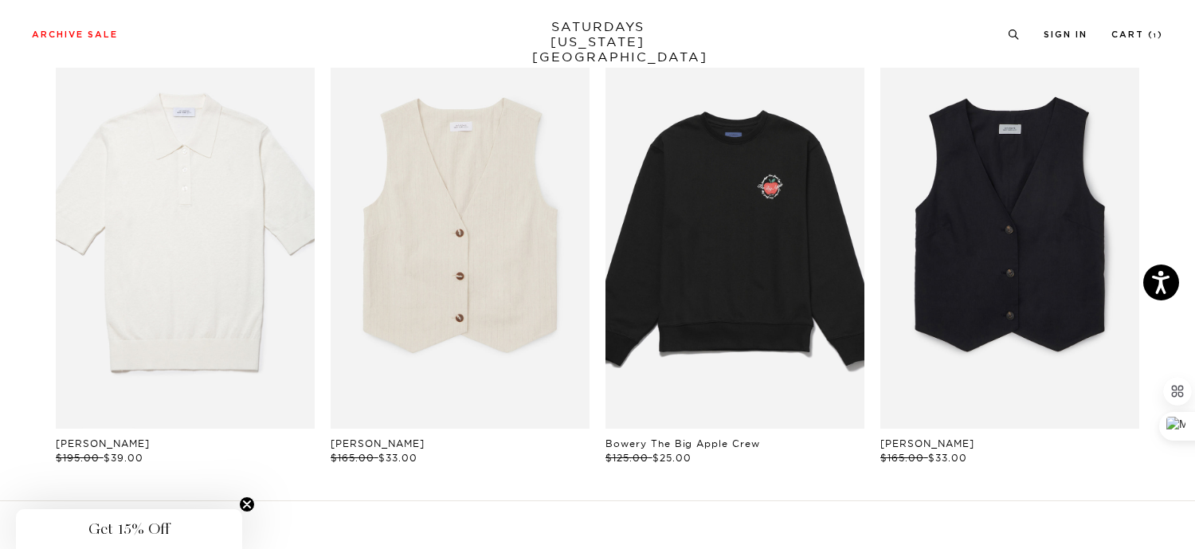
scroll to position [847, 6]
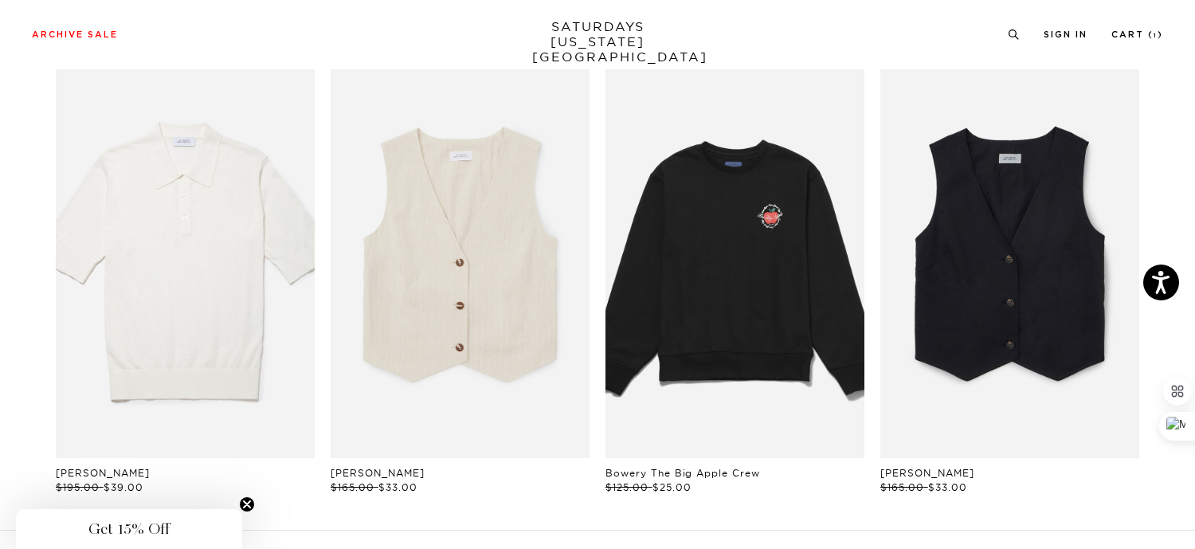
click at [1020, 348] on link "files/W22420VE01-BLACK_02.jpg" at bounding box center [1009, 263] width 259 height 389
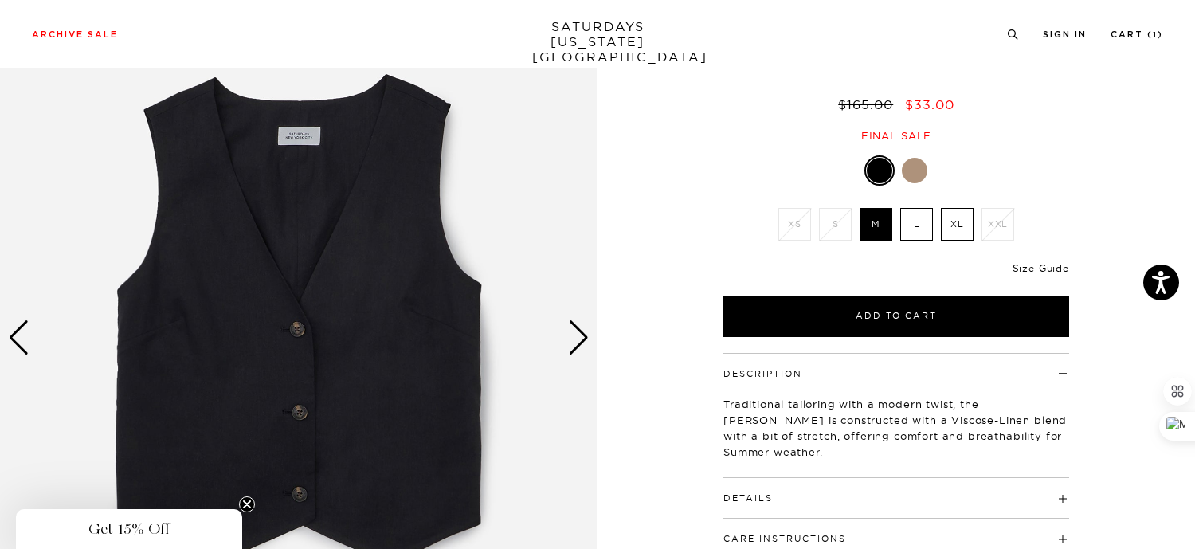
scroll to position [120, 0]
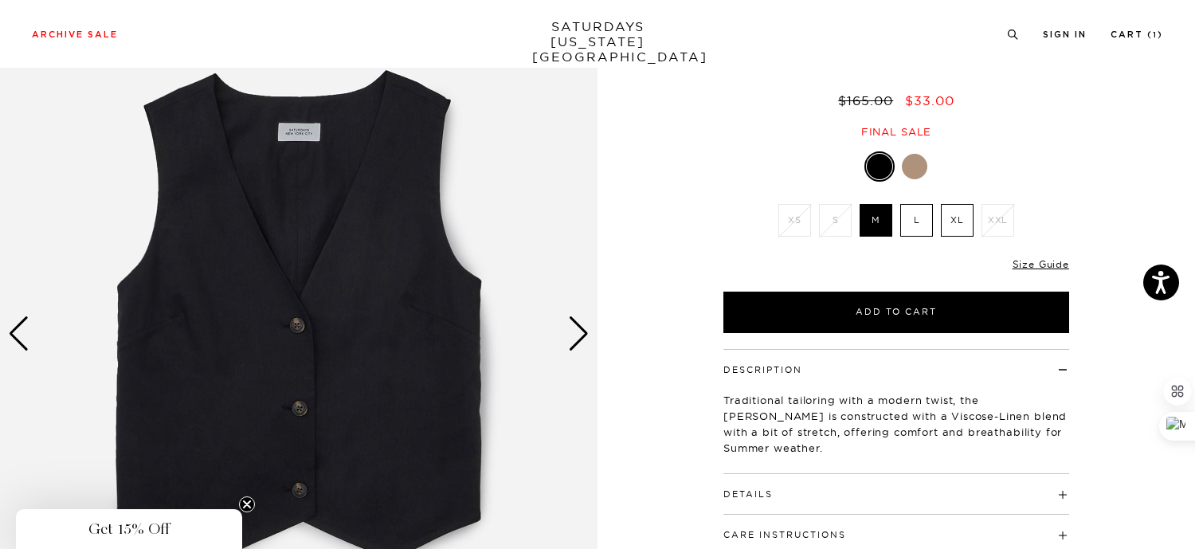
click at [745, 486] on h4 "Details" at bounding box center [897, 487] width 346 height 26
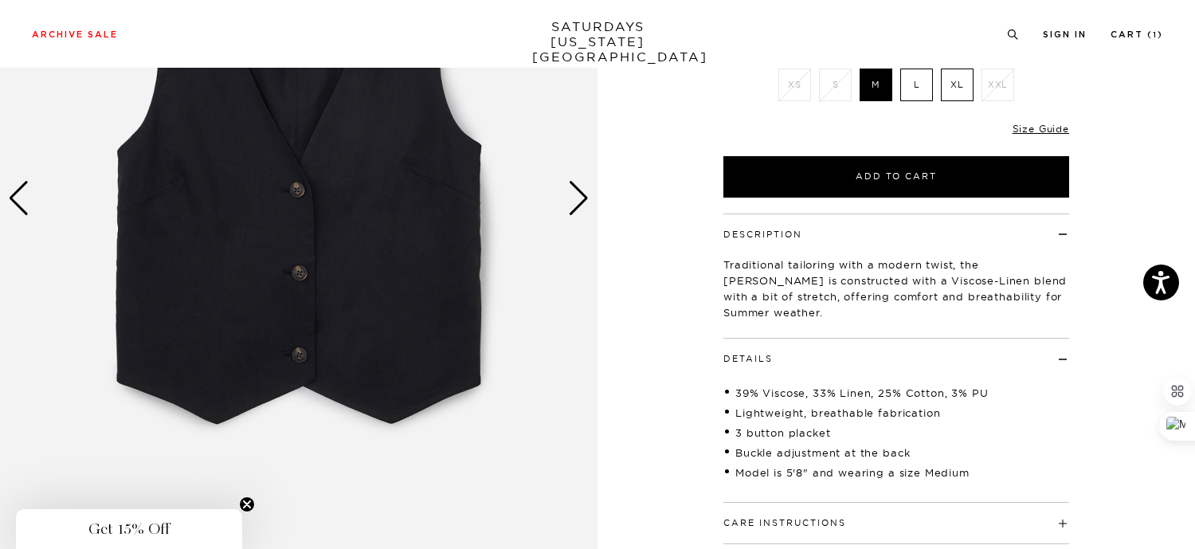
scroll to position [261, 5]
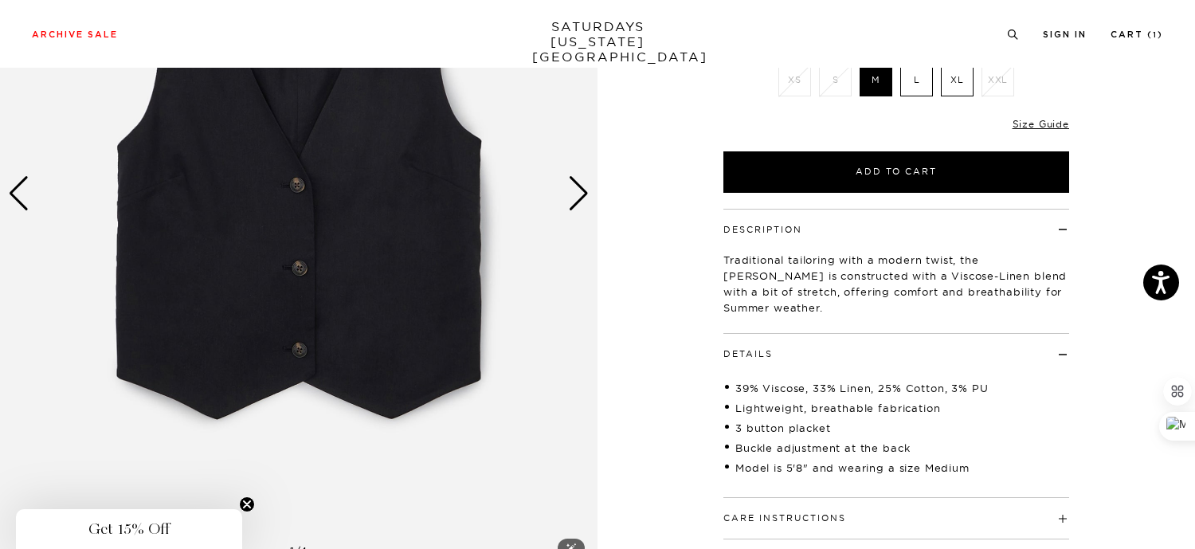
click at [559, 198] on img at bounding box center [299, 193] width 598 height 747
click at [575, 200] on body "Press Option+1 for screen-reader mode, Option+0 to cancel Accessibility Screen-…" at bounding box center [597, 557] width 1195 height 1636
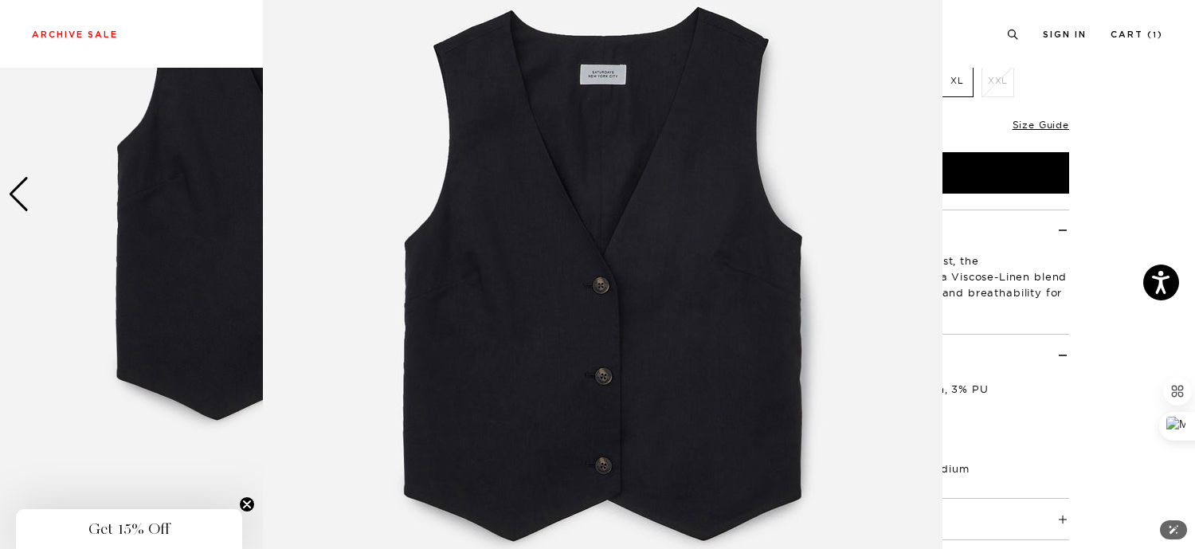
scroll to position [260, 6]
click at [693, 253] on img at bounding box center [603, 294] width 680 height 816
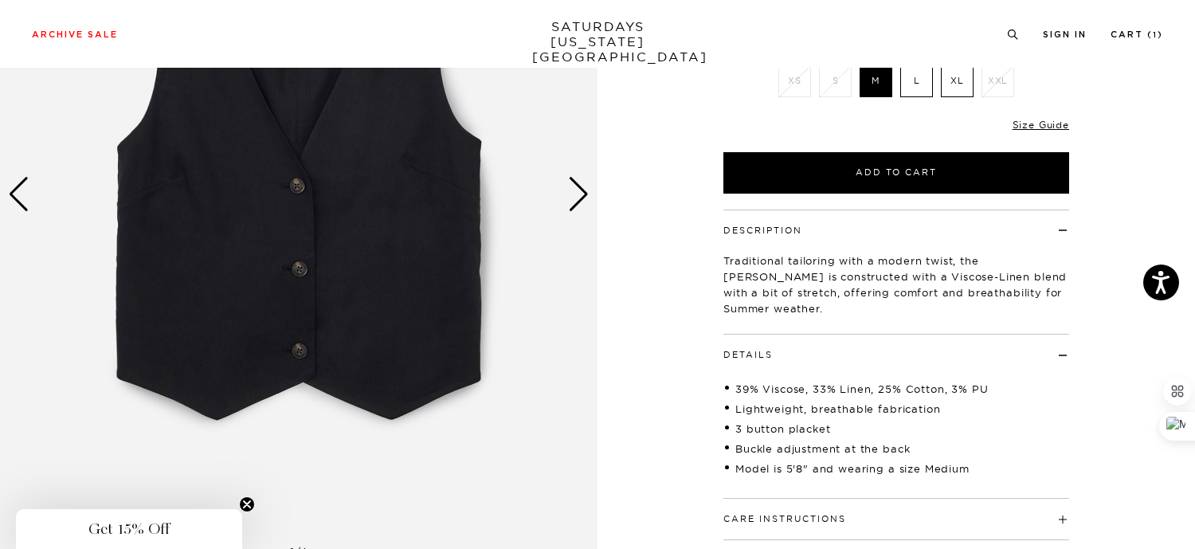
scroll to position [0, 0]
click at [474, 208] on img at bounding box center [299, 194] width 598 height 747
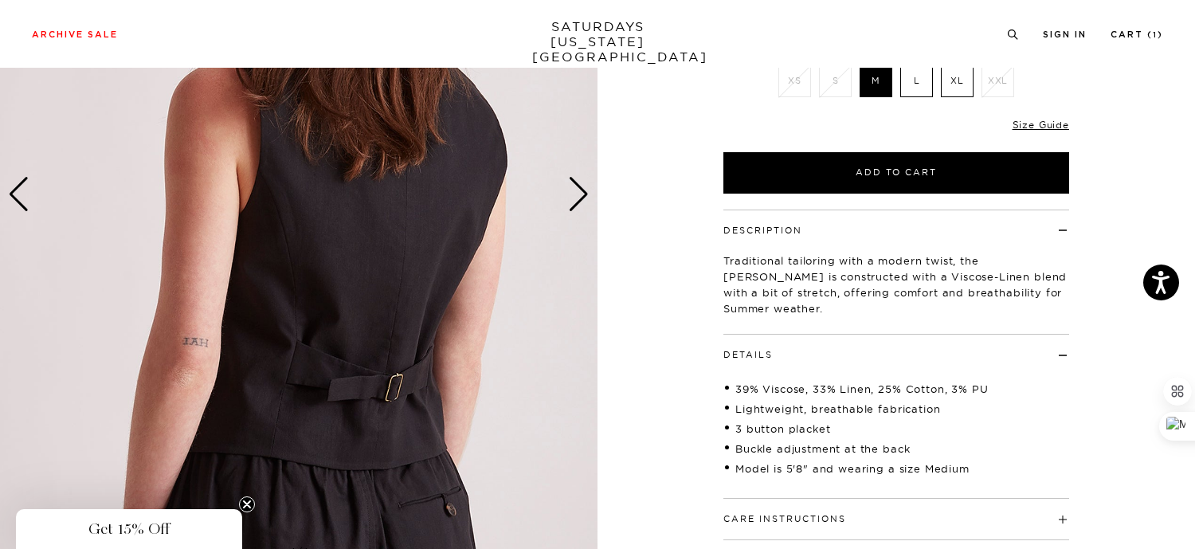
click at [572, 194] on div "Next slide" at bounding box center [579, 194] width 22 height 35
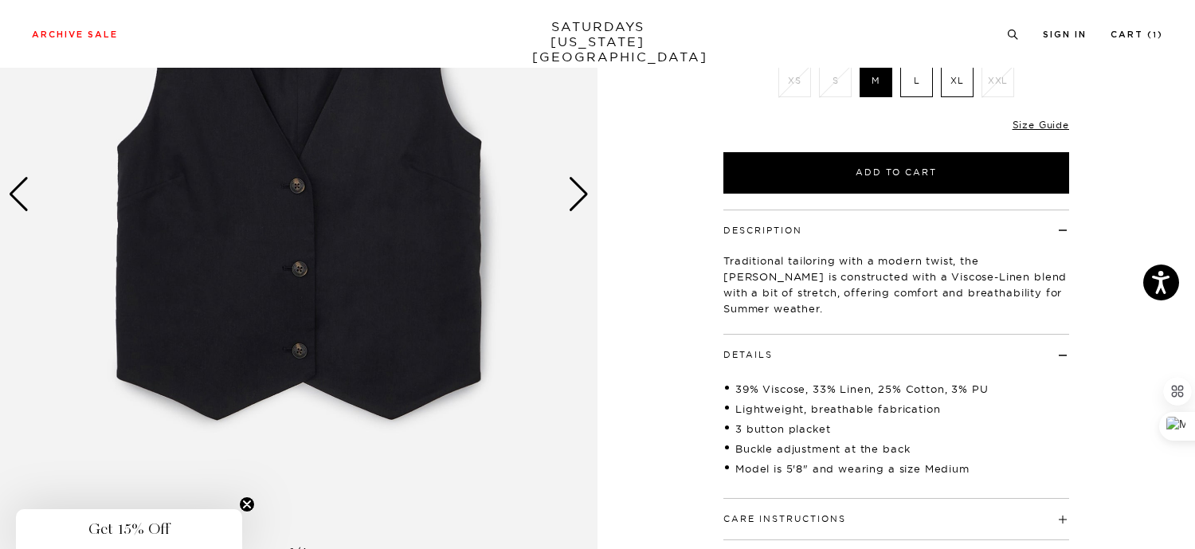
click at [572, 194] on div "Next slide" at bounding box center [579, 194] width 22 height 35
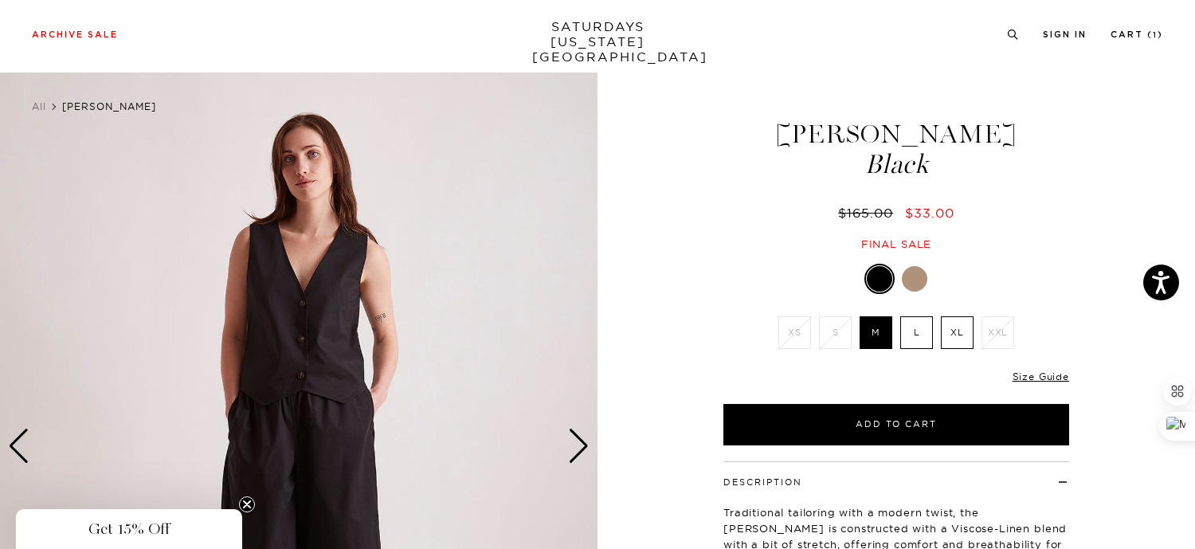
scroll to position [0, 6]
